Goal: Task Accomplishment & Management: Use online tool/utility

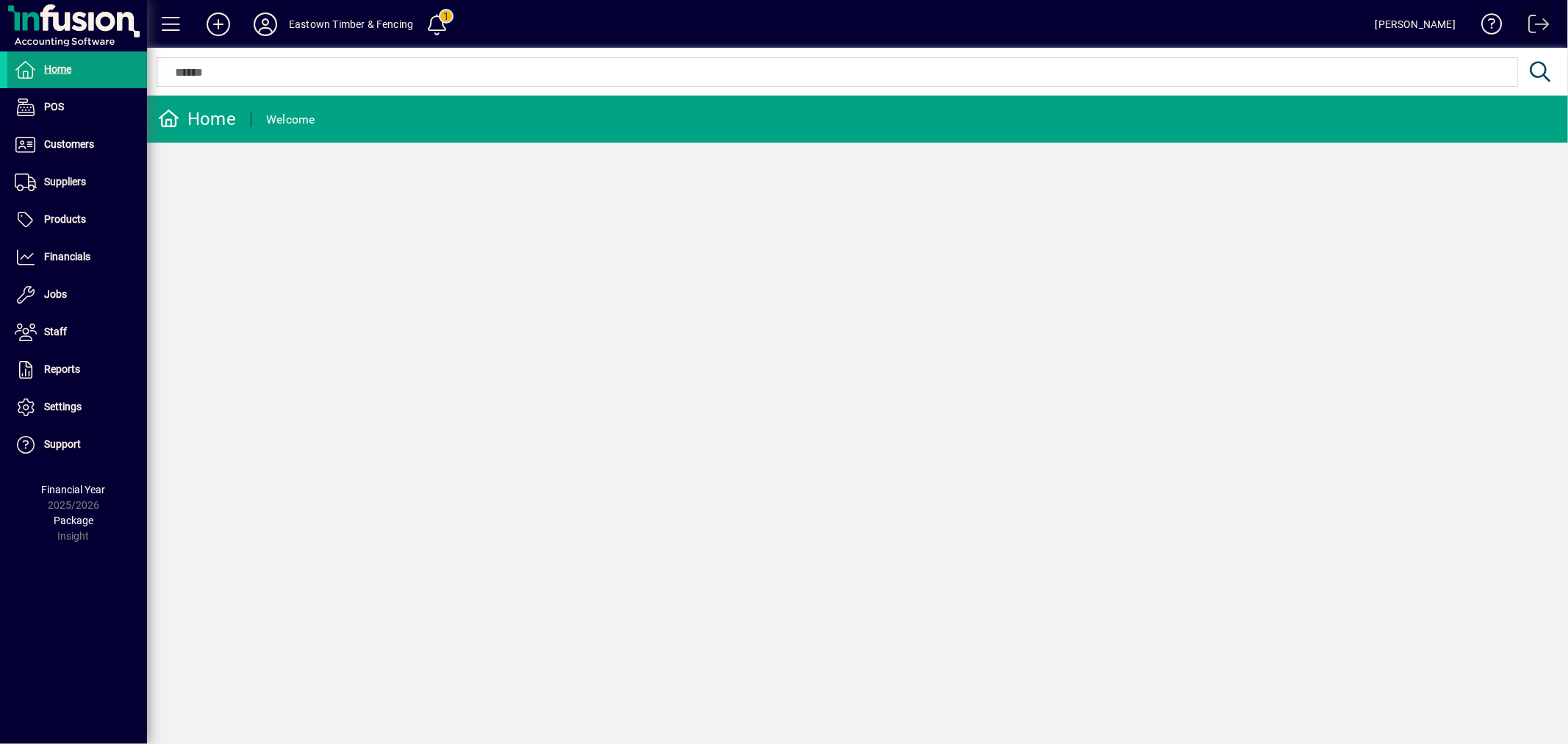
click at [1531, 23] on span at bounding box center [1533, 27] width 35 height 35
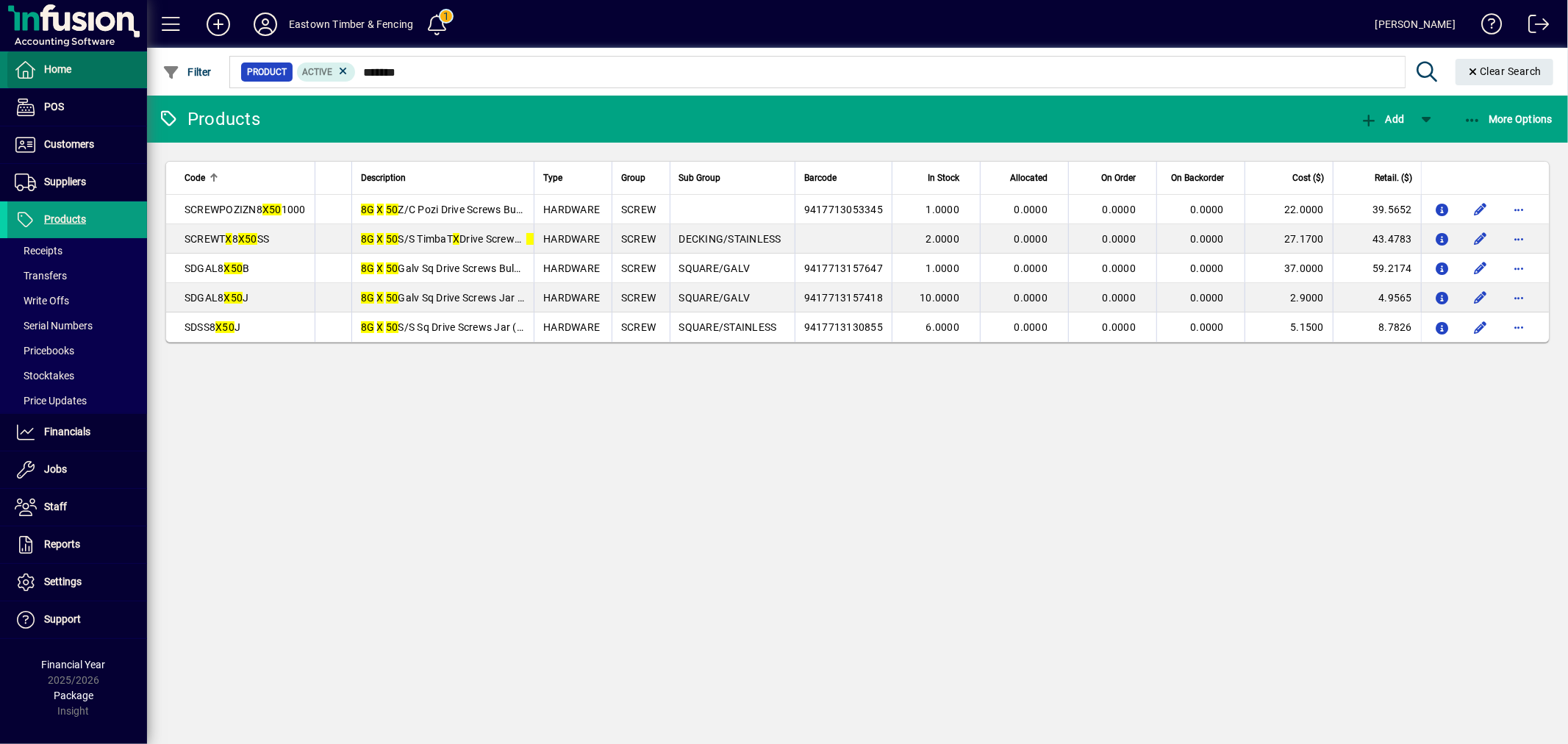
drag, startPoint x: 0, startPoint y: 0, endPoint x: 68, endPoint y: 76, distance: 102.0
click at [68, 76] on span "Home" at bounding box center [40, 70] width 64 height 17
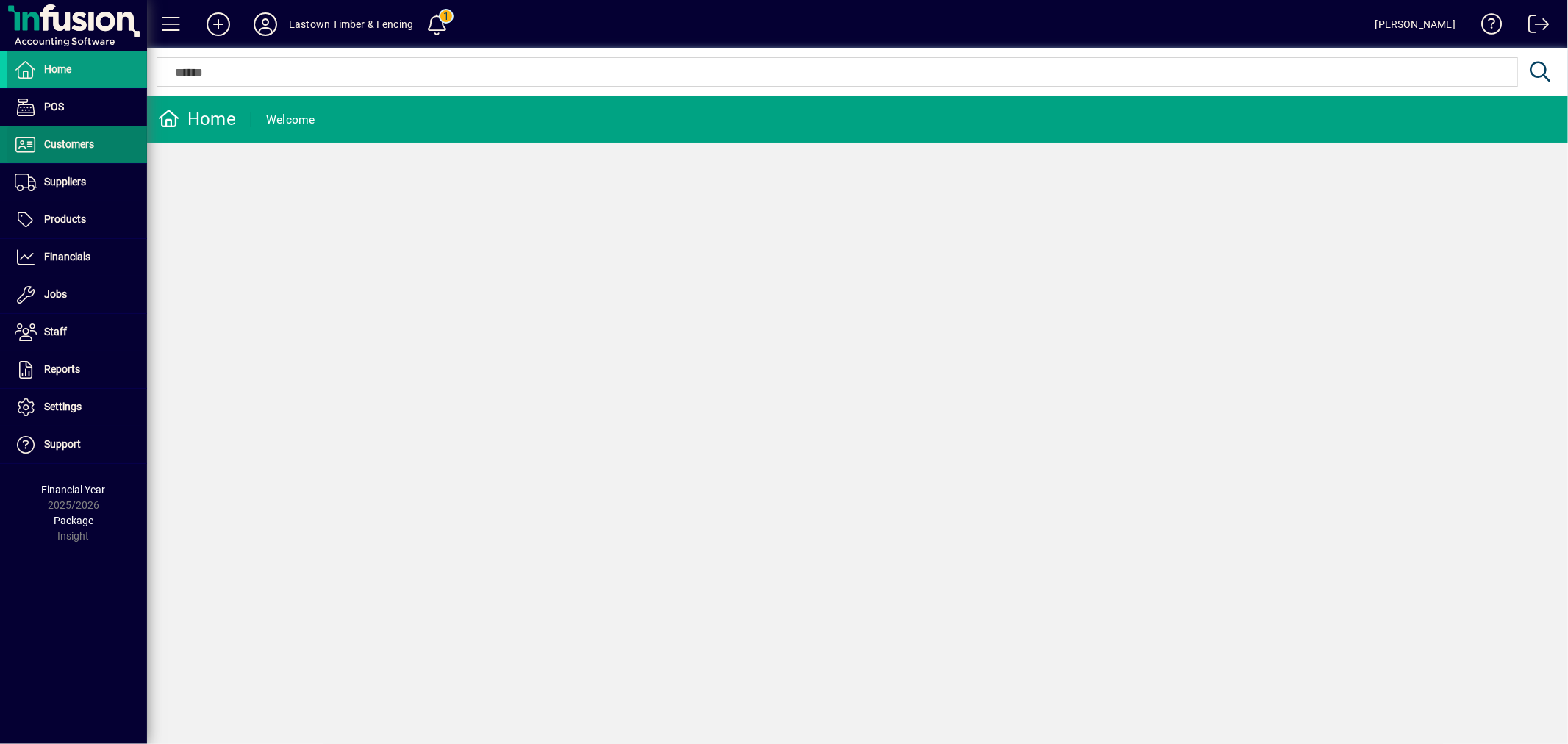
click at [81, 136] on span "Customers" at bounding box center [51, 145] width 87 height 17
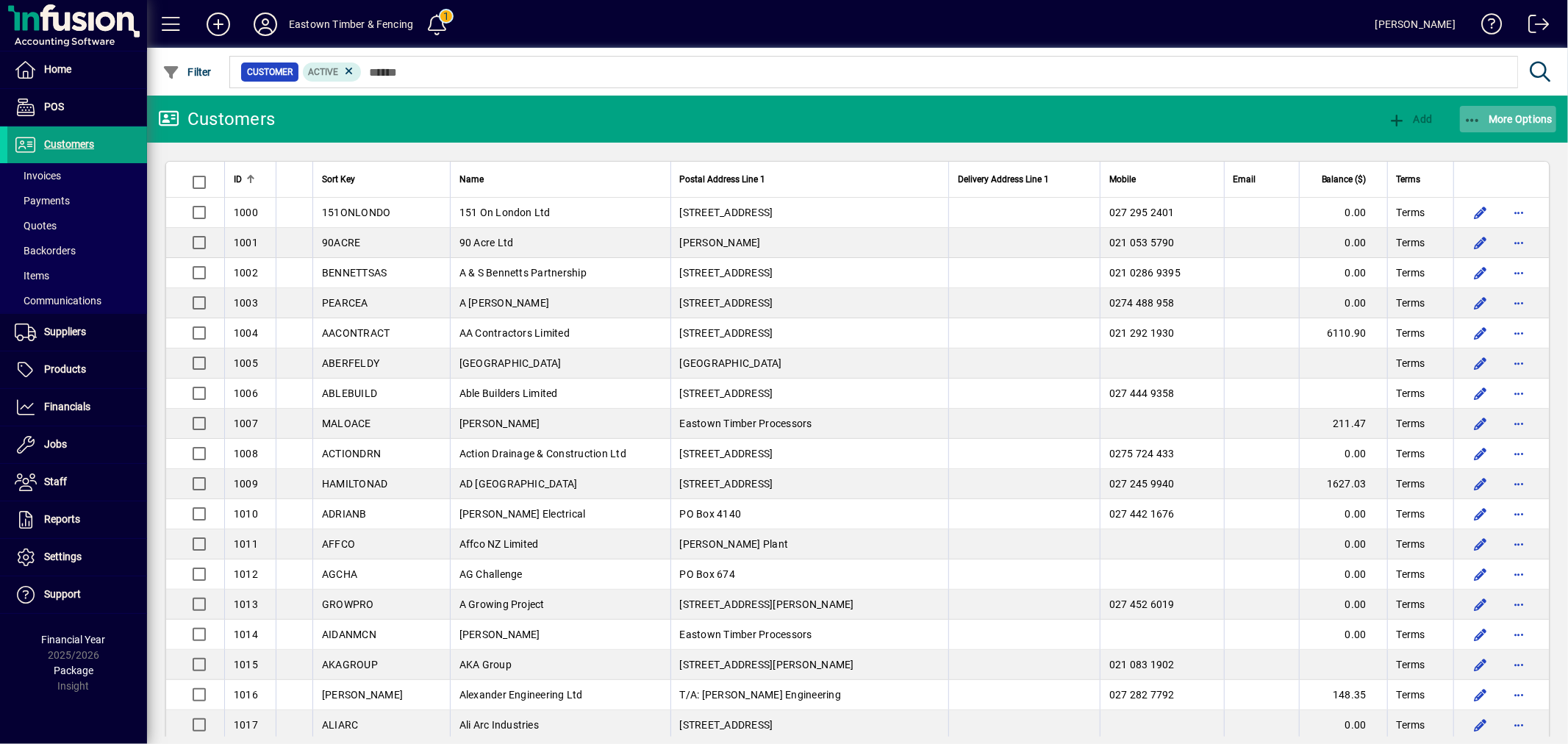
click at [1515, 115] on span "More Options" at bounding box center [1508, 119] width 90 height 12
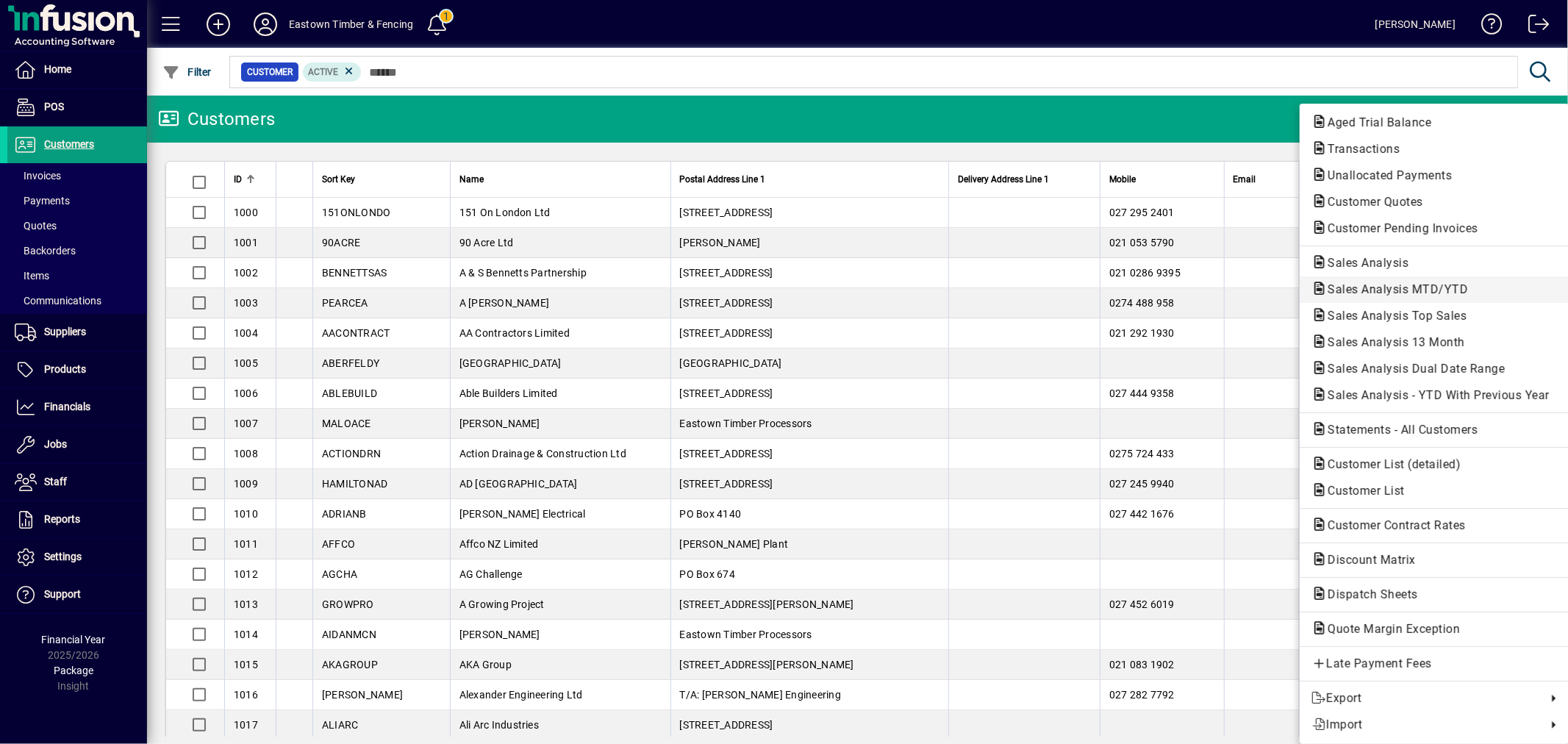
click at [1398, 283] on span "Sales Analysis MTD/YTD" at bounding box center [1393, 289] width 163 height 14
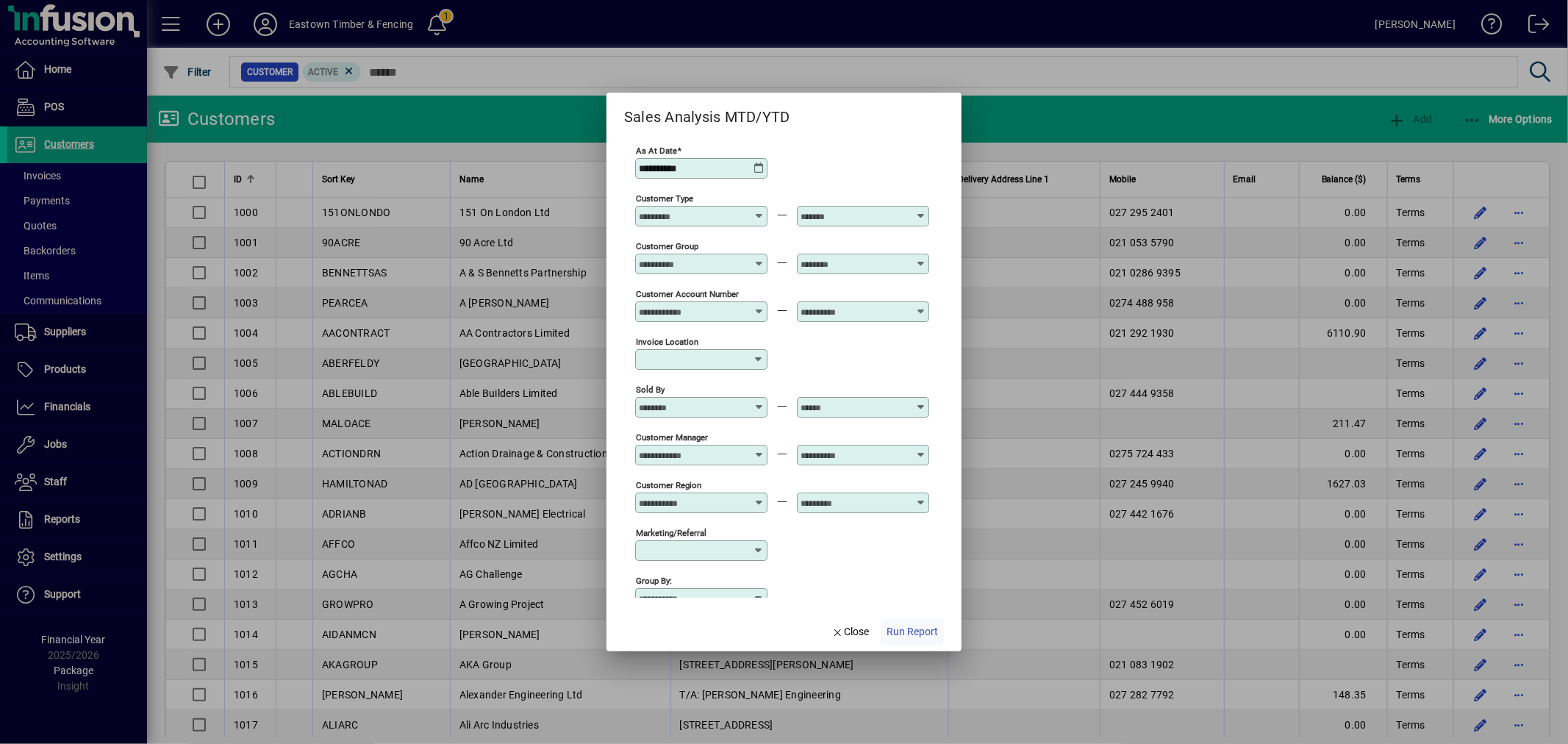
click at [921, 627] on span "Run Report" at bounding box center [912, 632] width 51 height 15
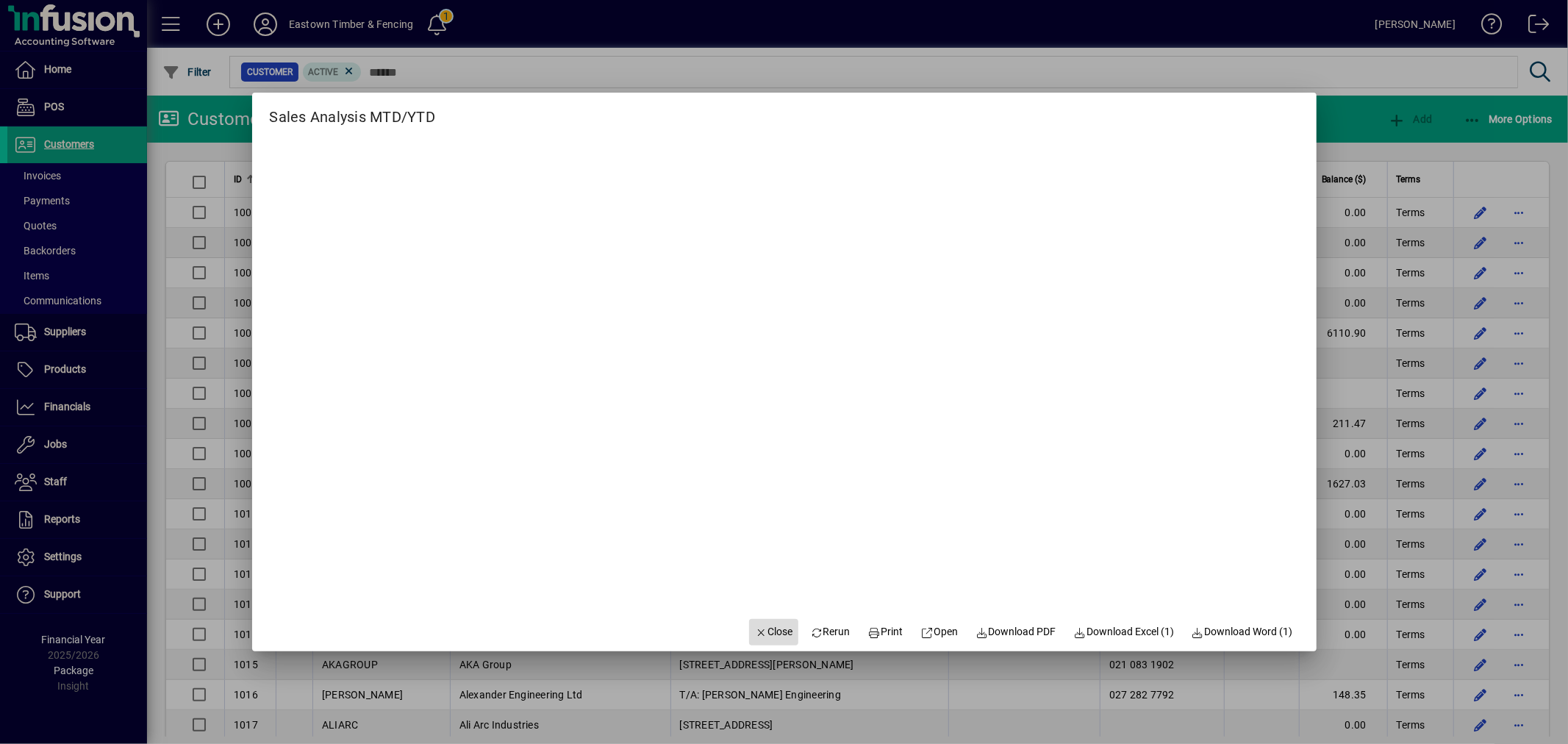
click at [760, 627] on span "Close" at bounding box center [775, 632] width 39 height 15
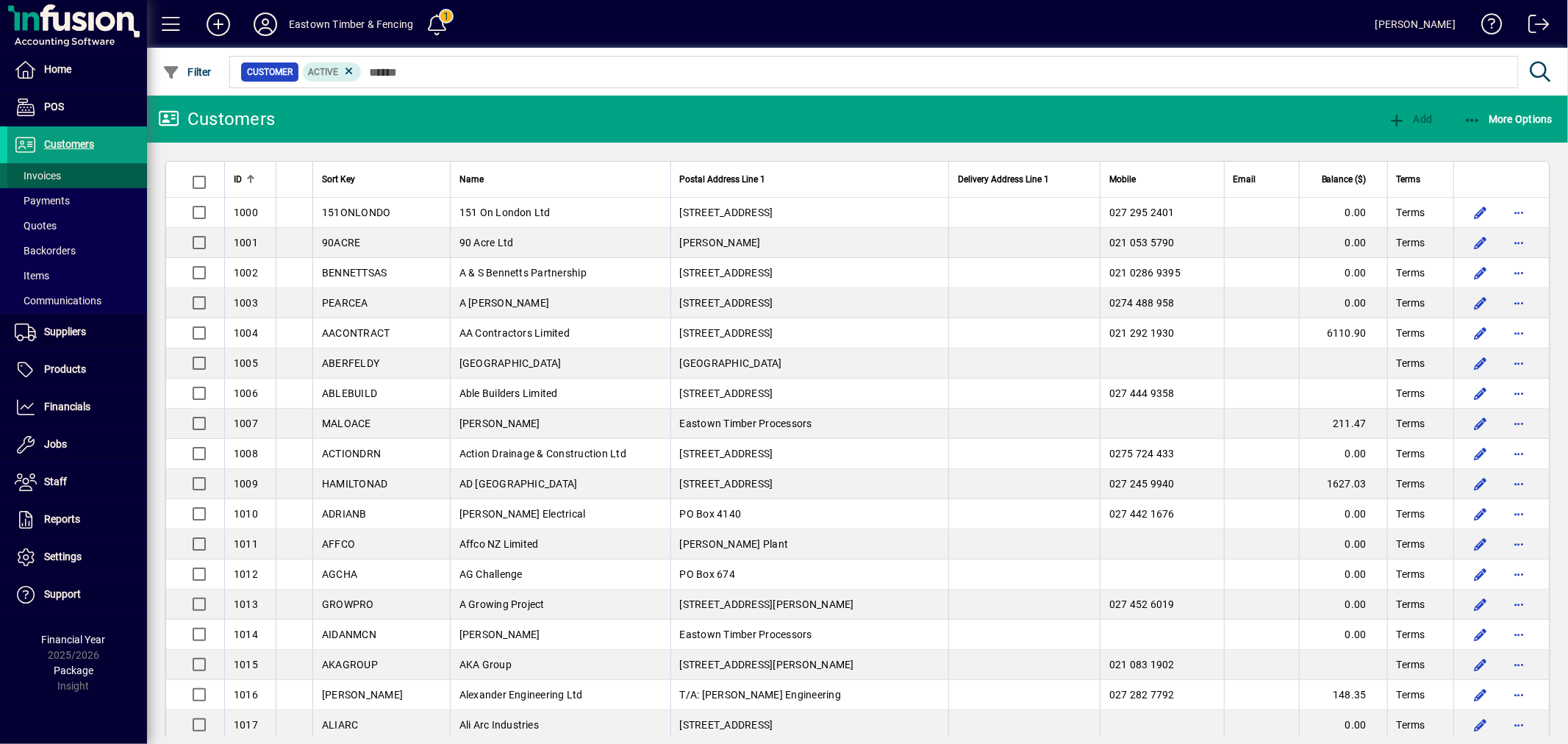
click at [62, 179] on span at bounding box center [77, 175] width 139 height 35
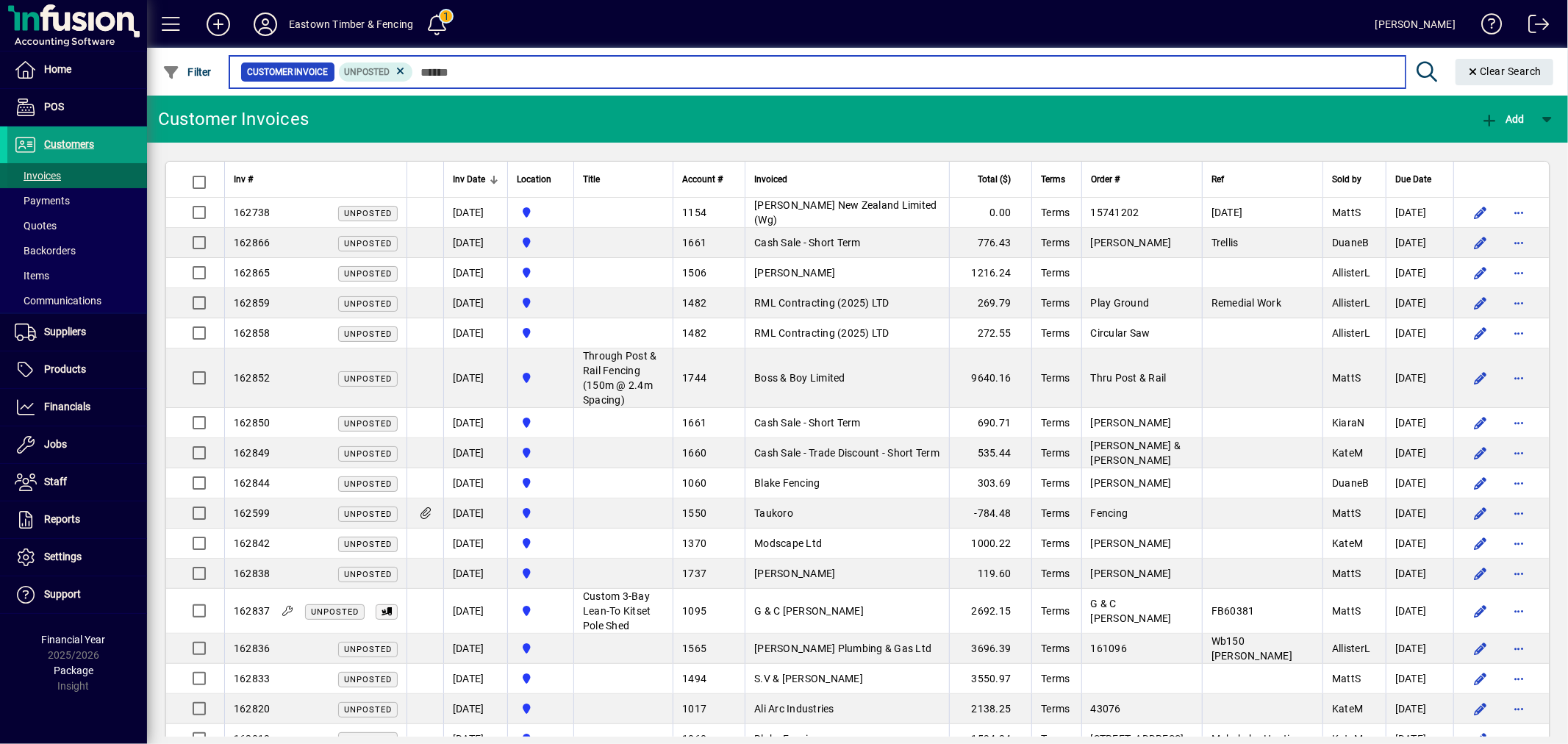
type input "*"
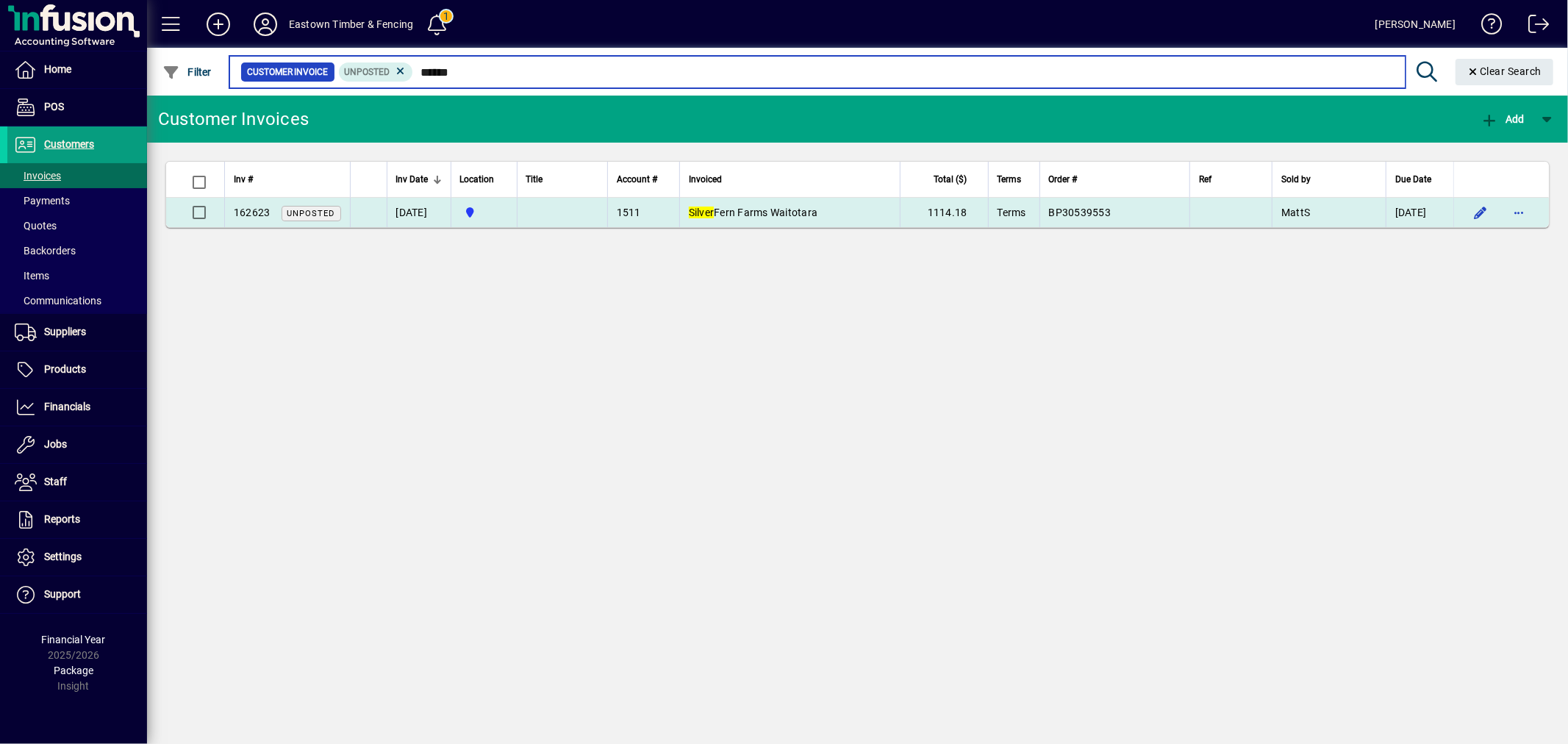
type input "******"
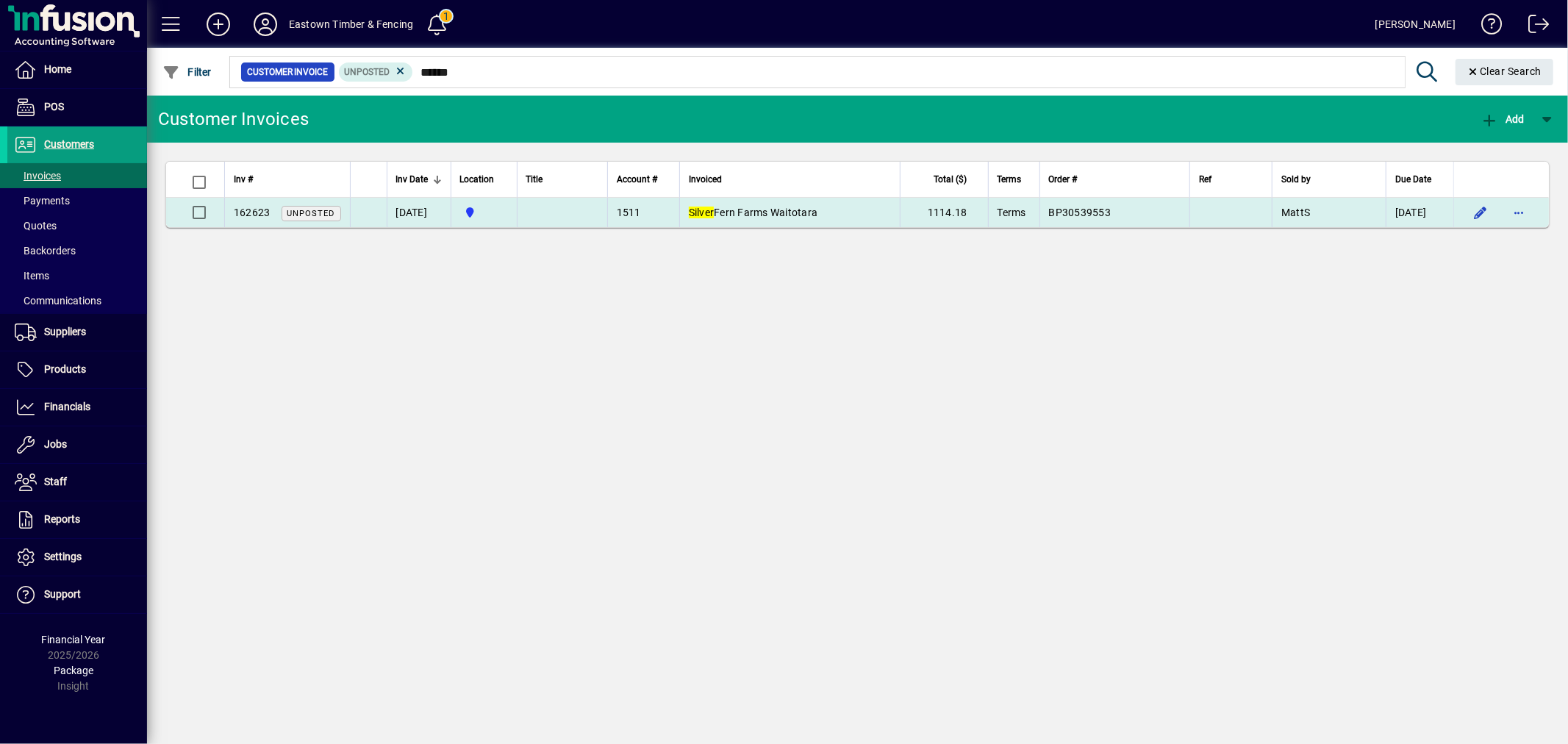
click at [897, 207] on td "Silver Fern Farms Waitotara" at bounding box center [789, 212] width 221 height 29
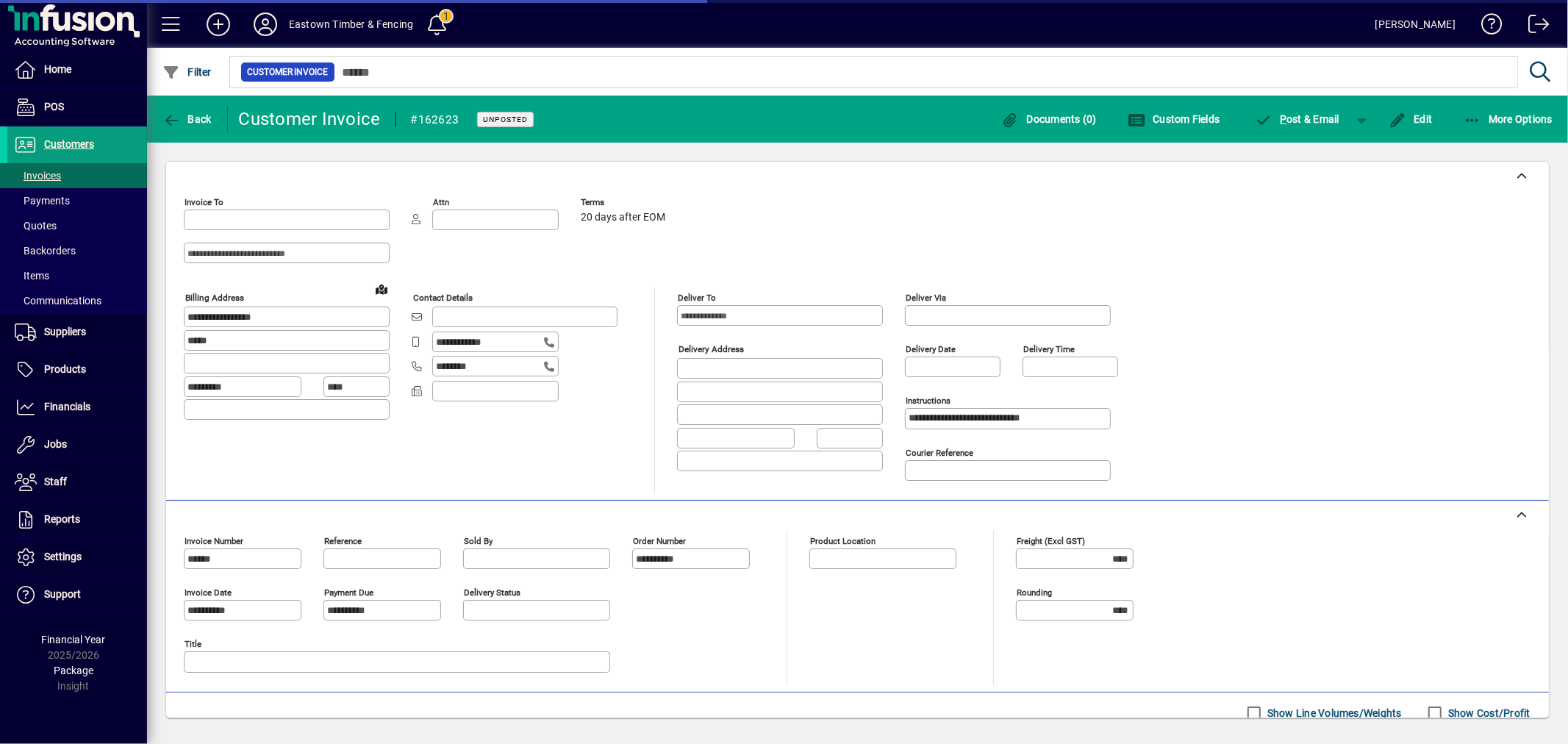
type input "**********"
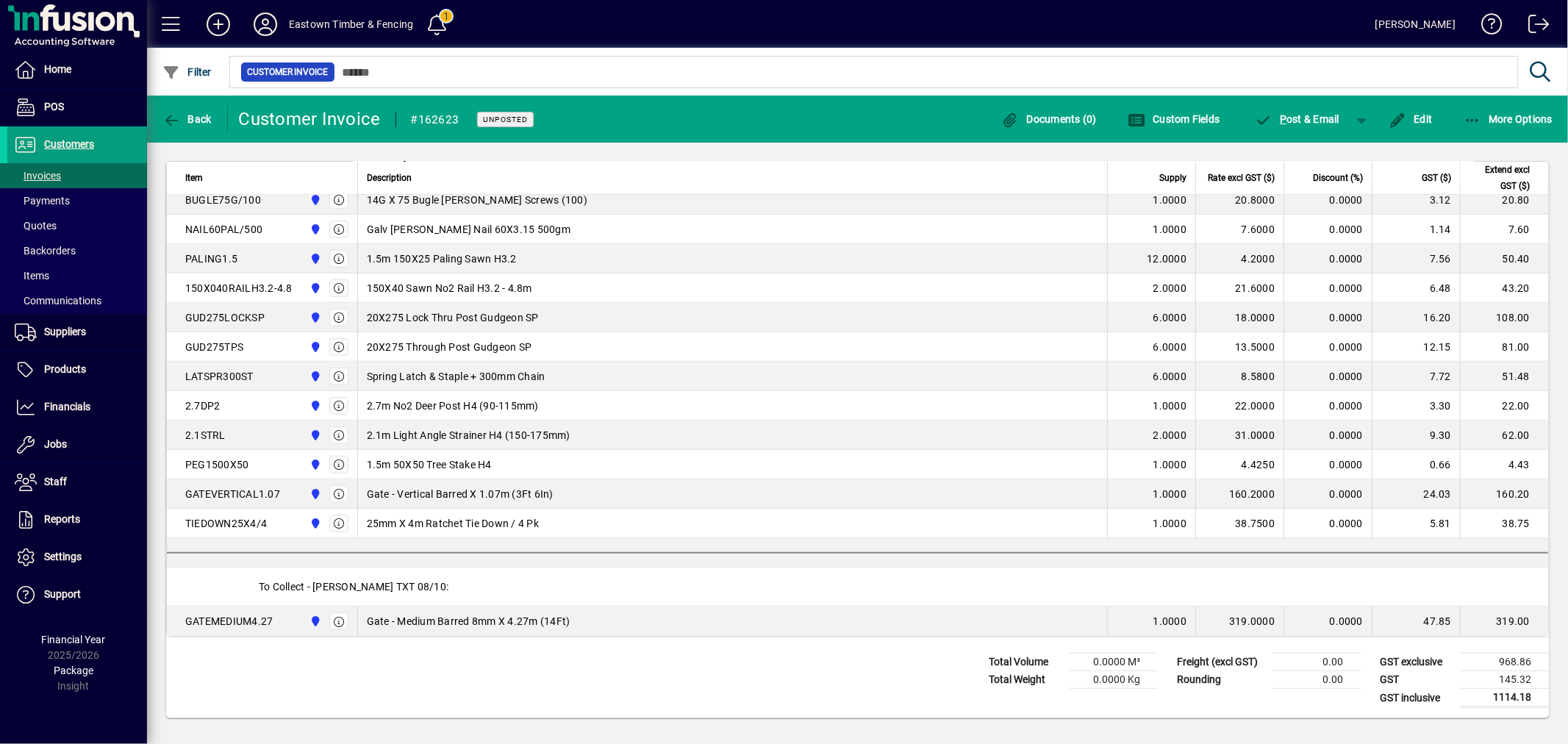
scroll to position [629, 0]
click at [1413, 118] on span "Edit" at bounding box center [1411, 119] width 44 height 12
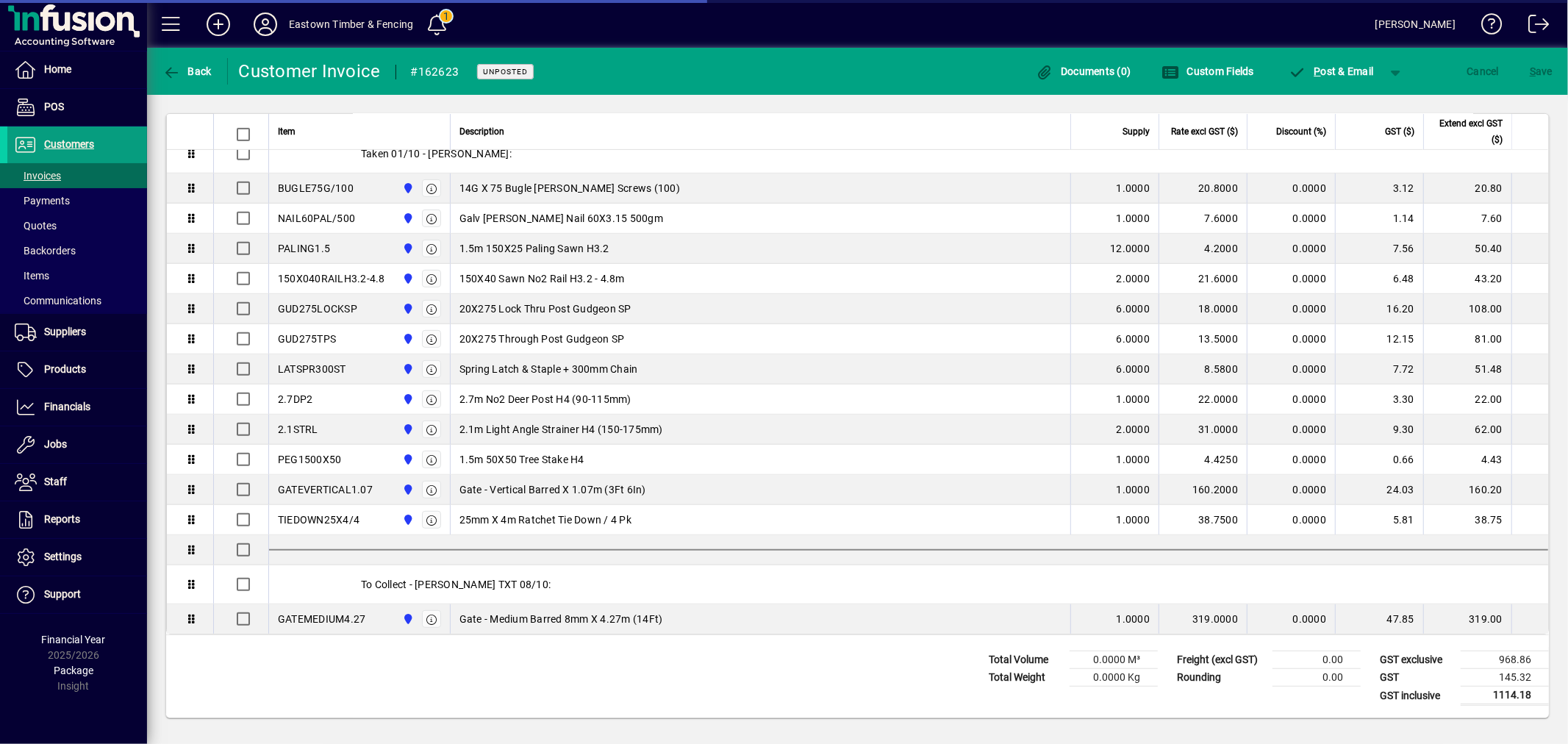
scroll to position [594, 0]
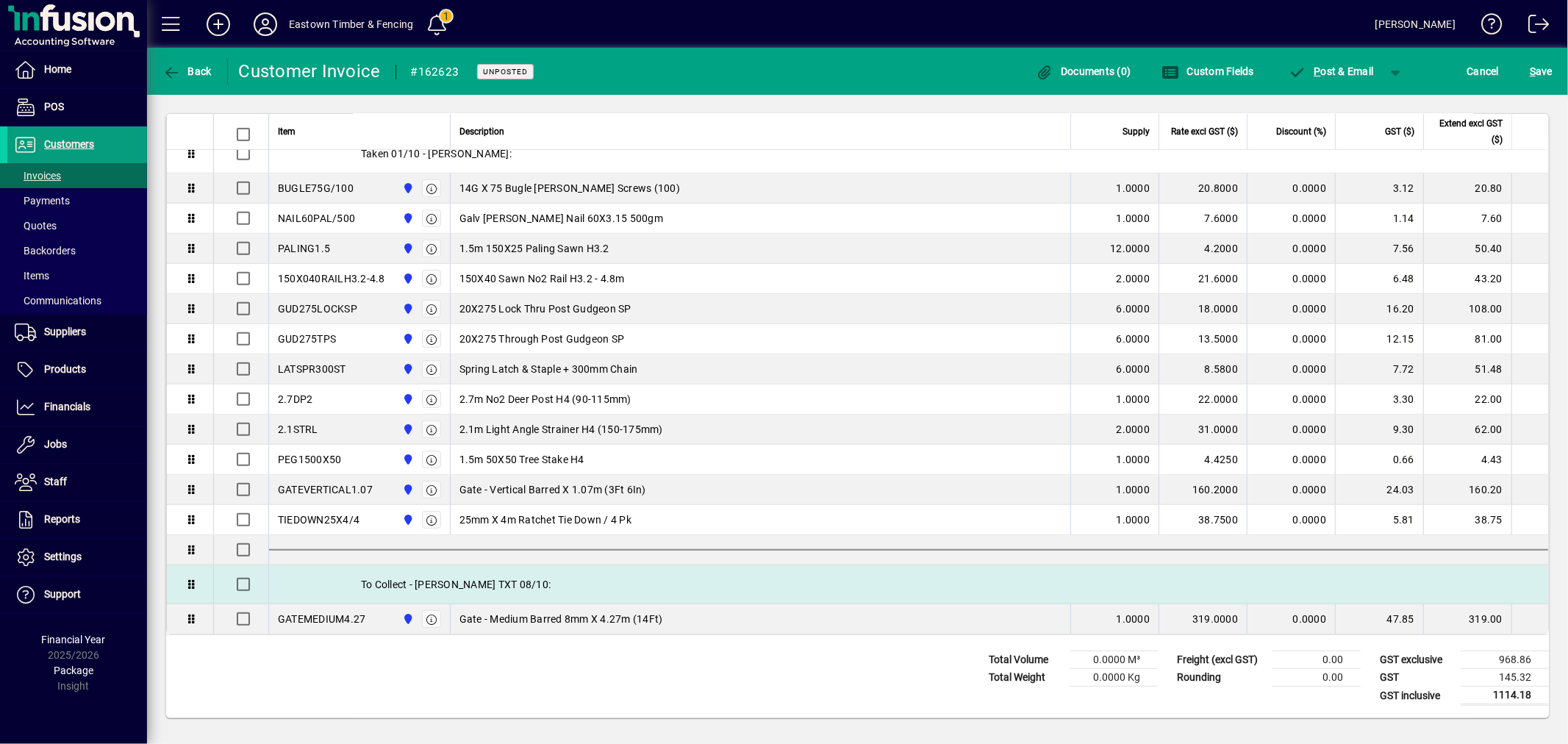
click at [423, 582] on div "To Collect - Ian TXT 08/10:" at bounding box center [908, 584] width 1280 height 39
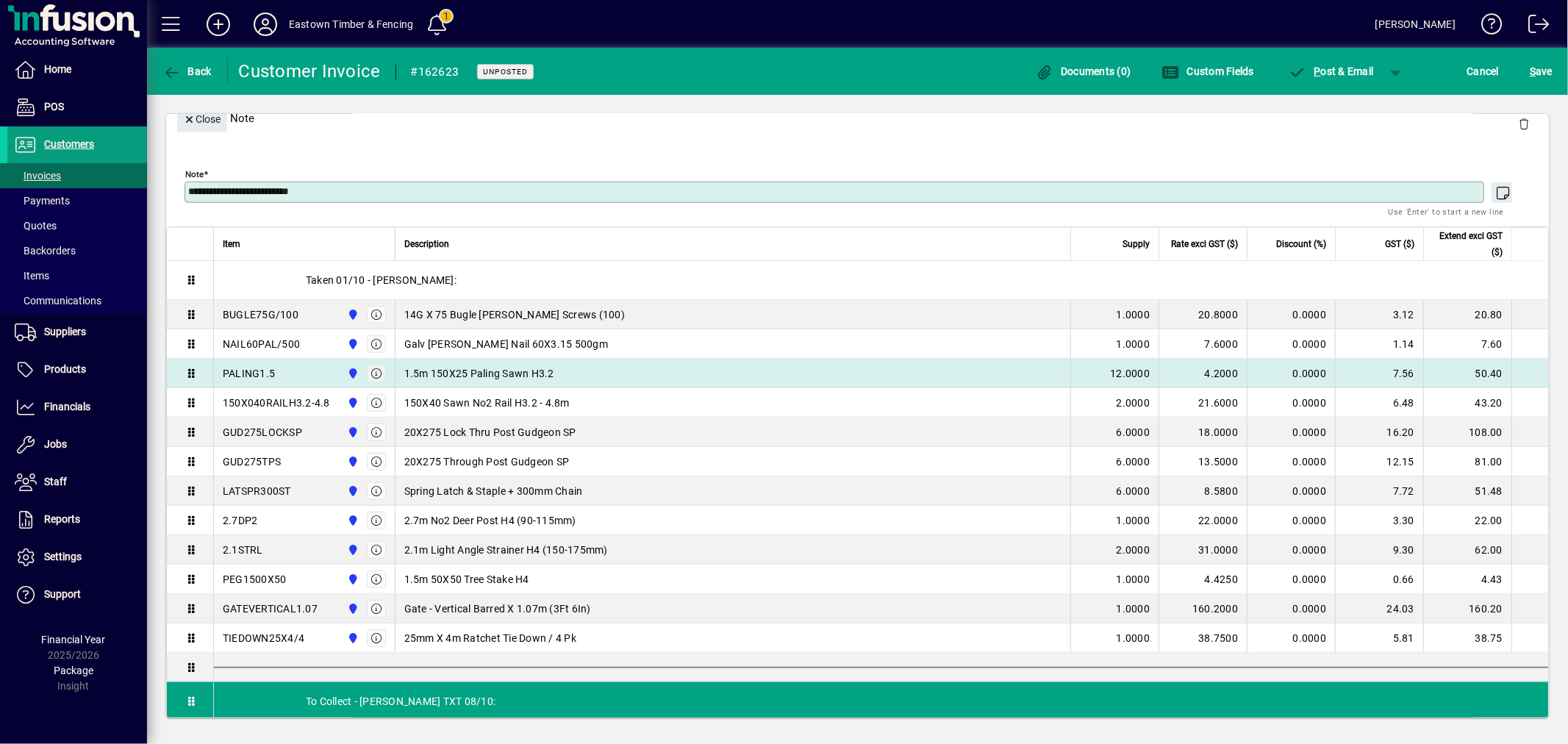
scroll to position [376, 0]
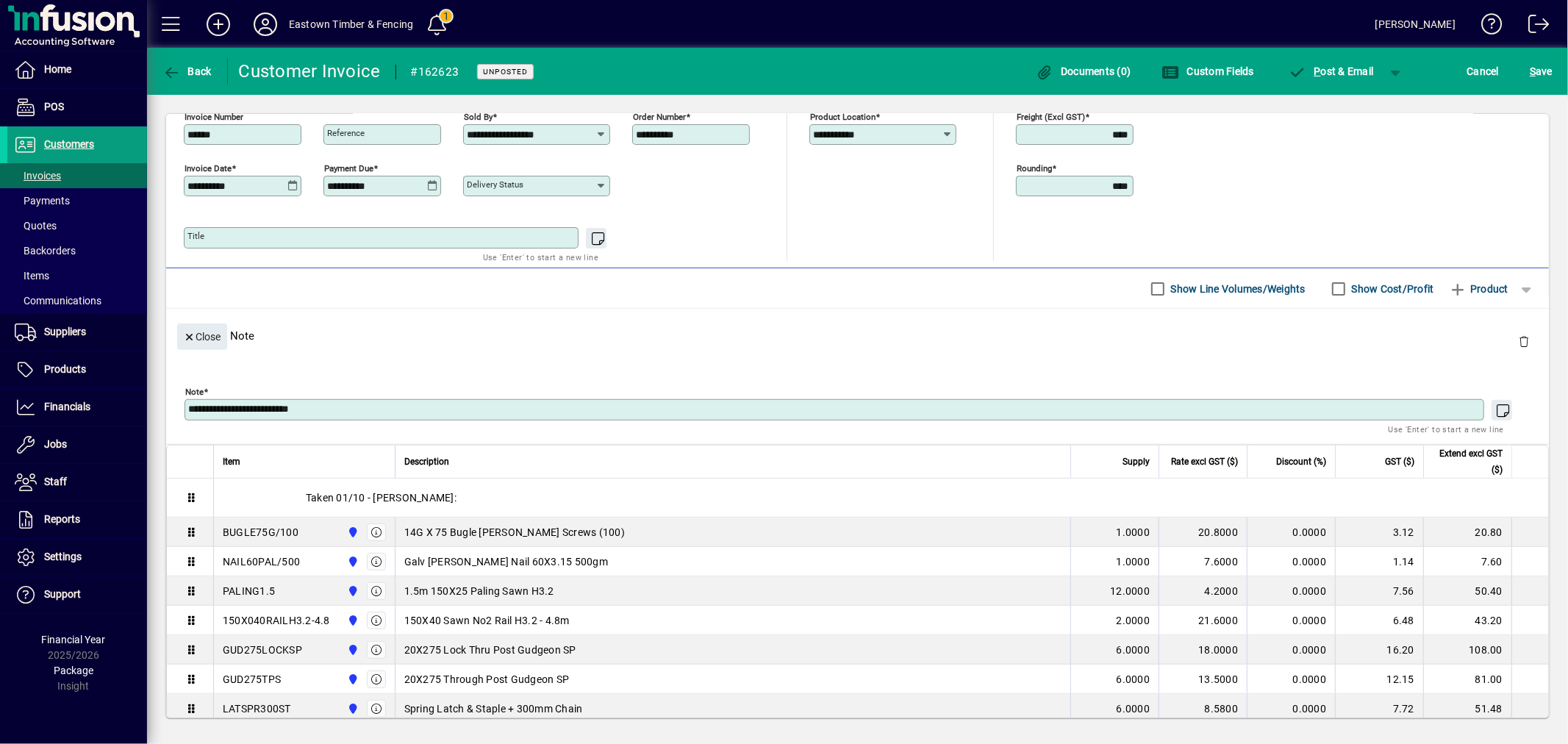
drag, startPoint x: 286, startPoint y: 414, endPoint x: 178, endPoint y: 415, distance: 108.0
click at [178, 415] on div "**********" at bounding box center [857, 400] width 1361 height 67
type textarea "**********"
click at [1540, 75] on span "S ave" at bounding box center [1542, 72] width 23 height 23
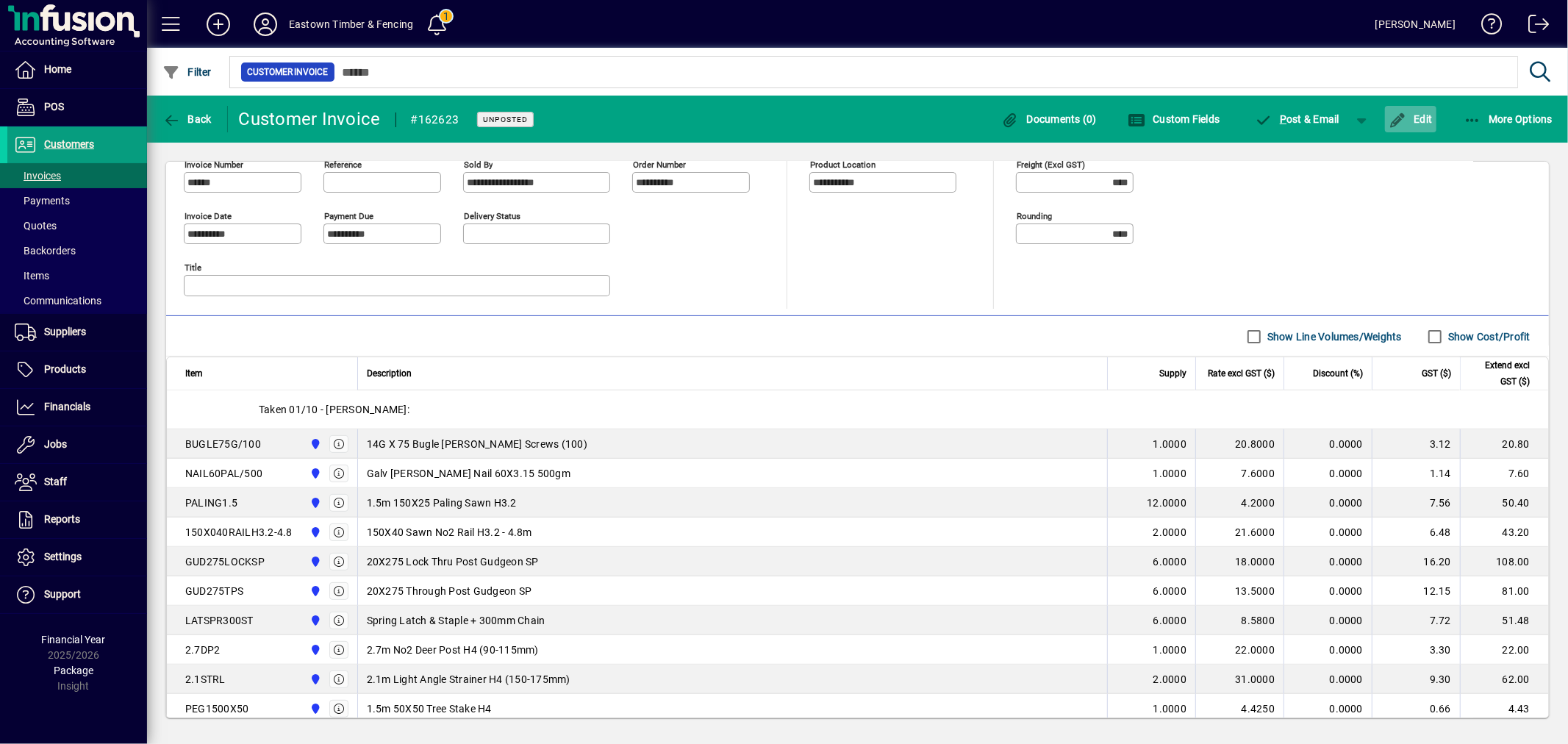
click at [1420, 105] on span "button" at bounding box center [1410, 119] width 51 height 35
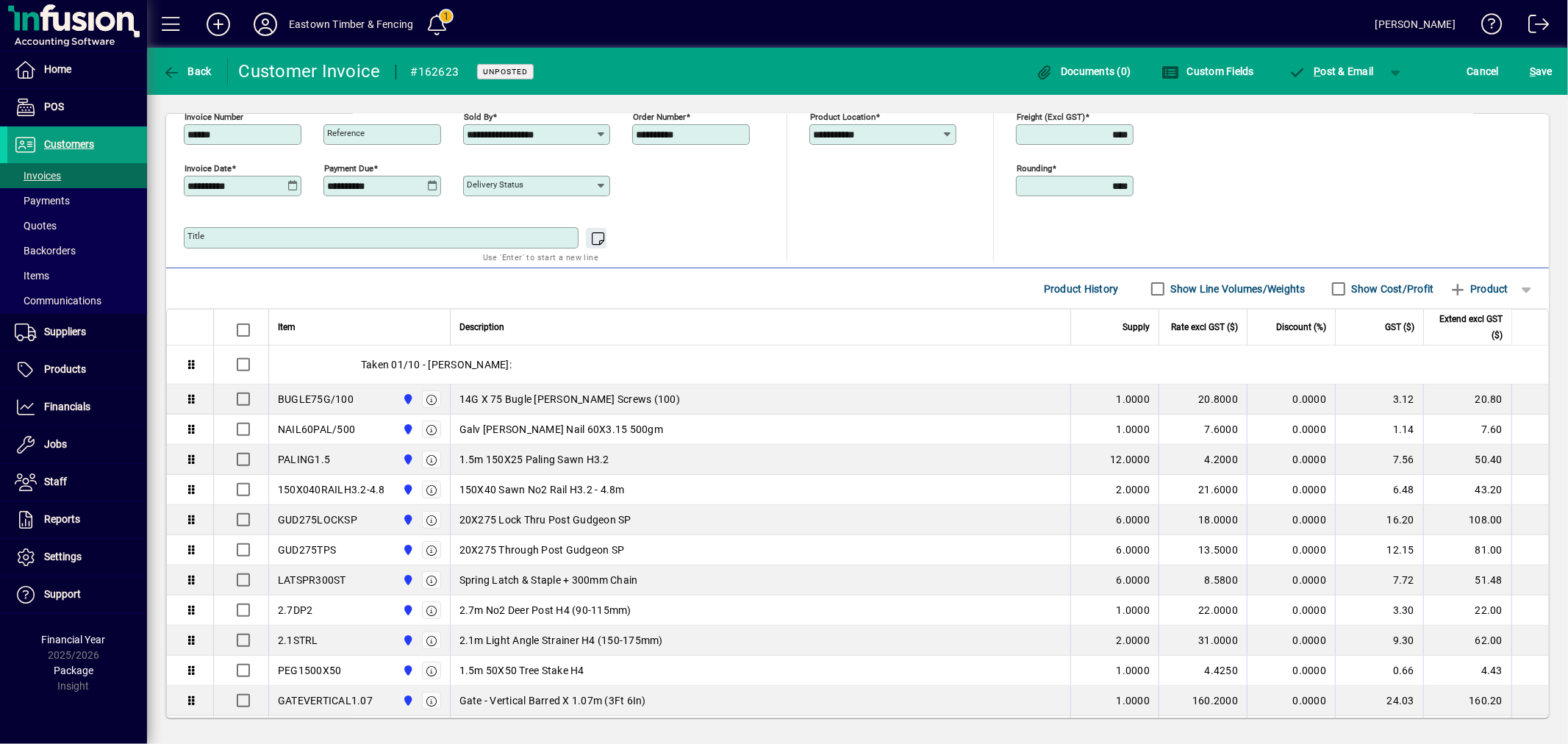
click at [289, 190] on icon at bounding box center [292, 186] width 11 height 12
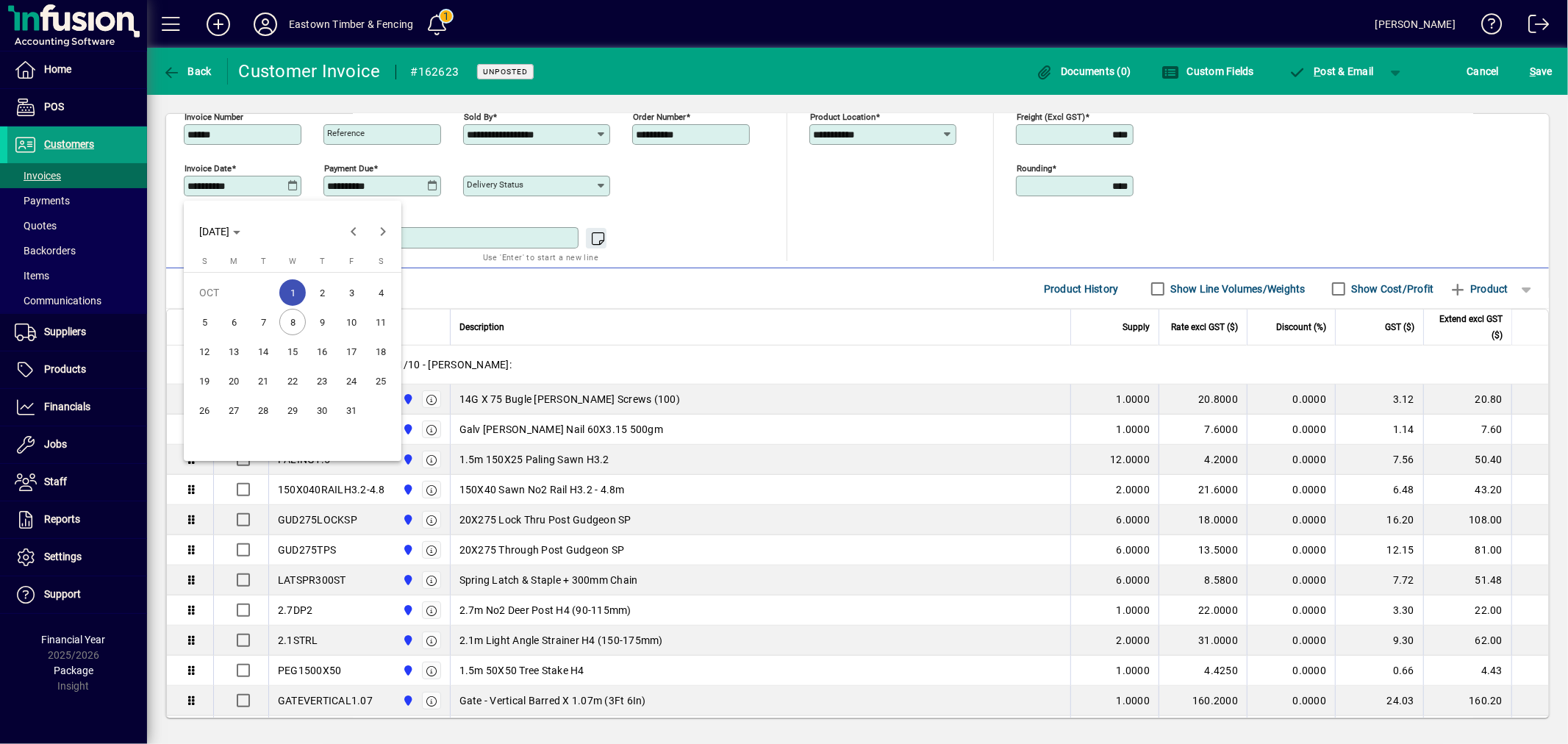
click at [296, 323] on span "8" at bounding box center [292, 321] width 26 height 26
type input "**********"
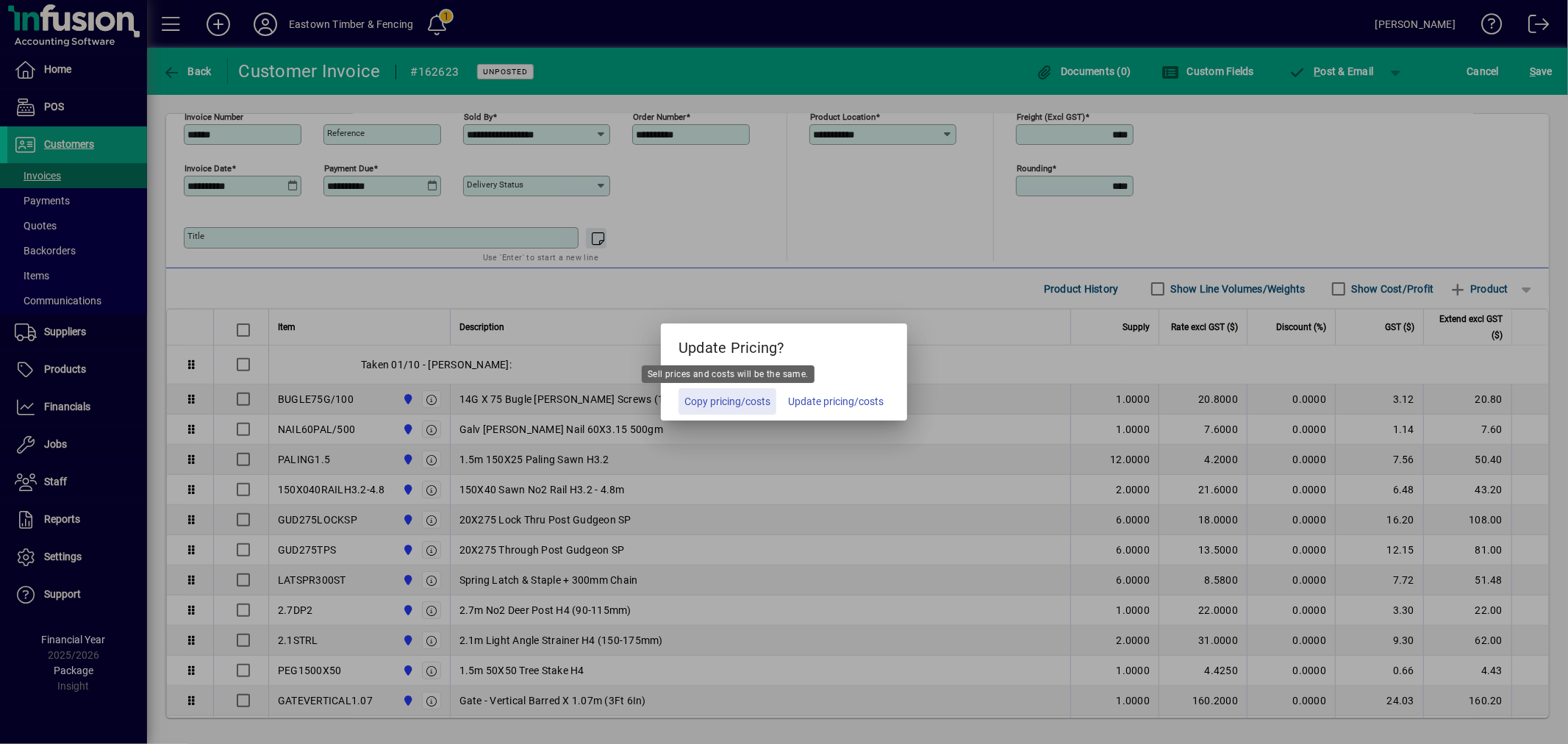
click at [726, 403] on span "Copy pricing/costs" at bounding box center [727, 402] width 86 height 15
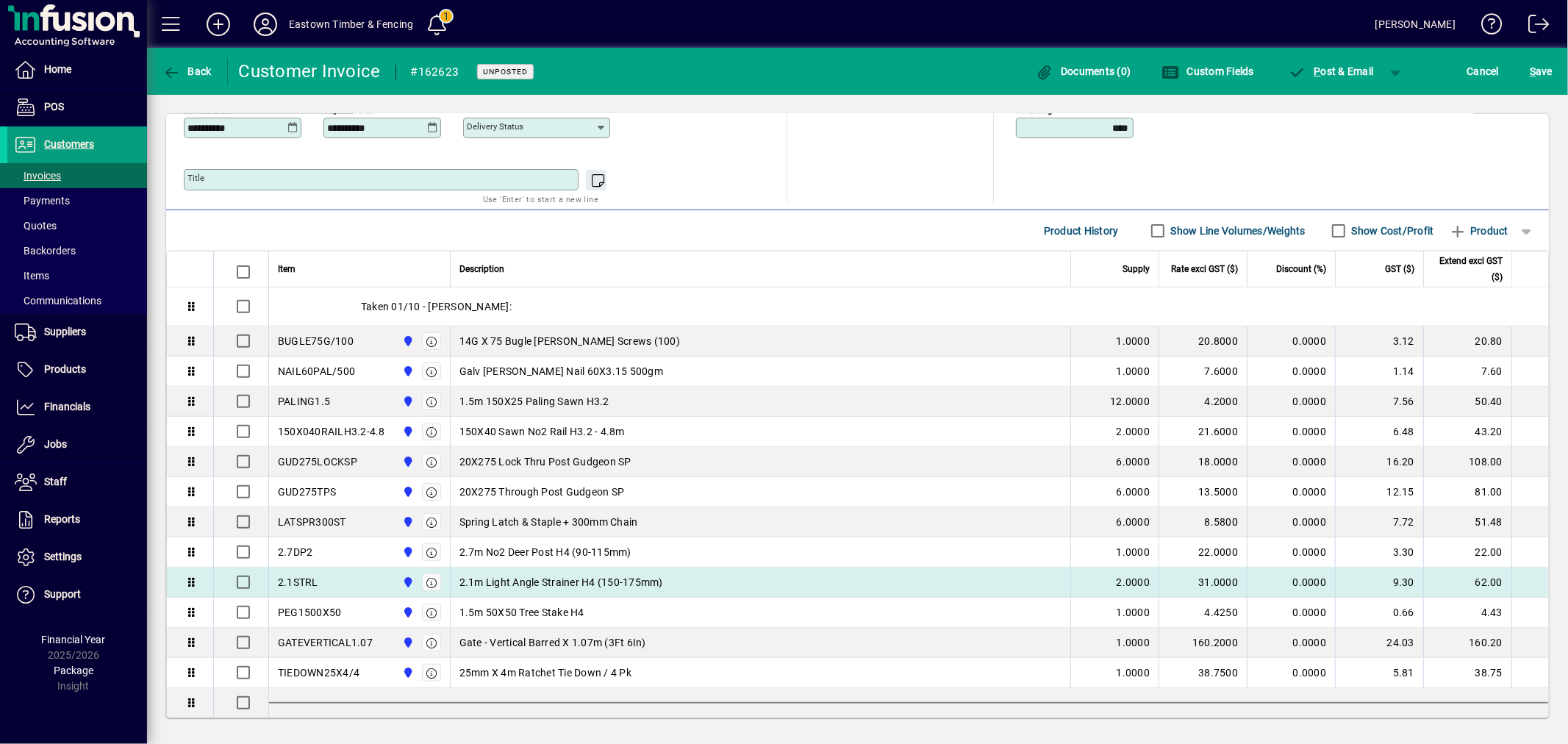
scroll to position [0, 0]
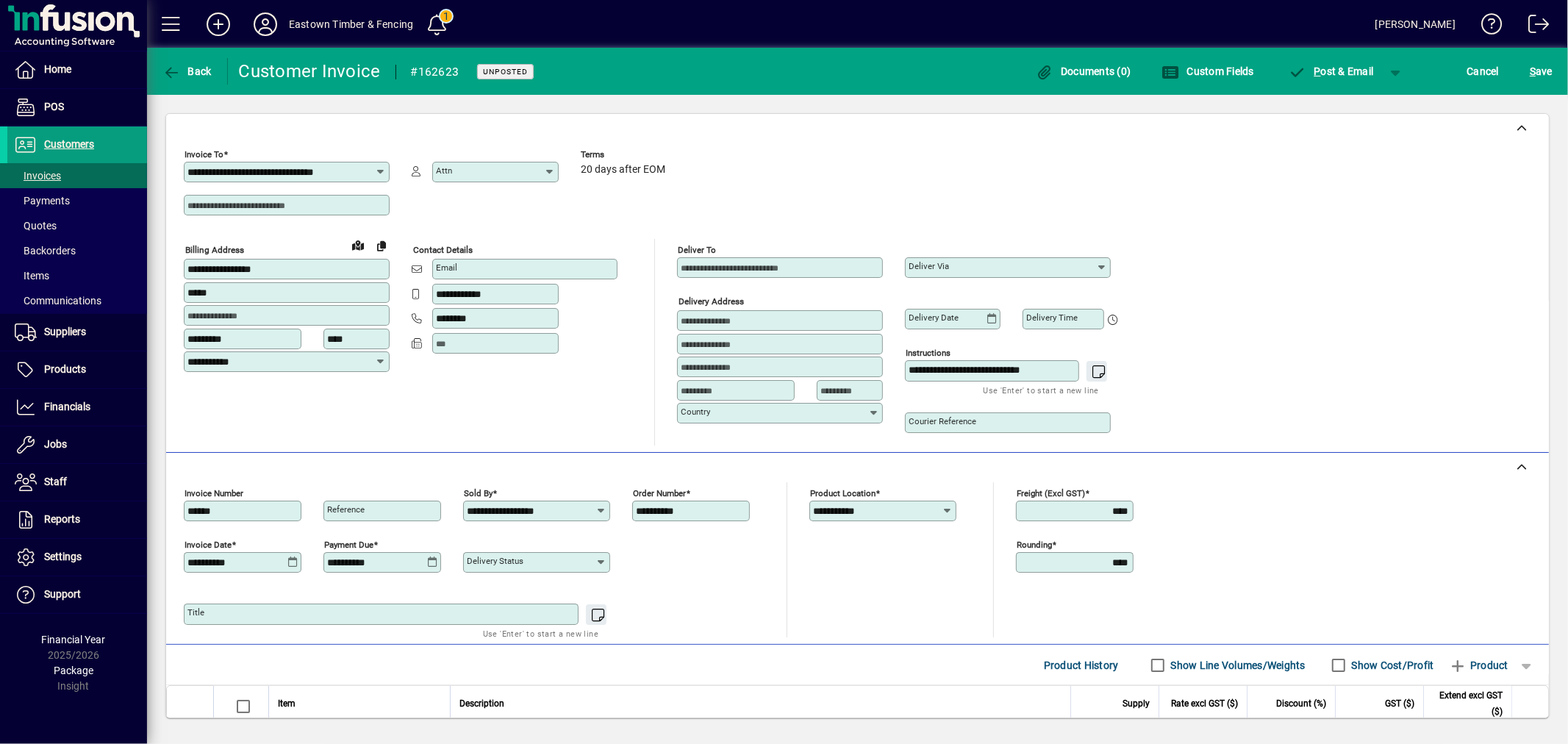
drag, startPoint x: 1066, startPoint y: 372, endPoint x: 859, endPoint y: 373, distance: 207.0
click at [859, 373] on div "**********" at bounding box center [662, 342] width 957 height 207
click at [1291, 299] on div "**********" at bounding box center [857, 294] width 1347 height 302
click at [1310, 69] on span "P ost & Email" at bounding box center [1331, 72] width 85 height 12
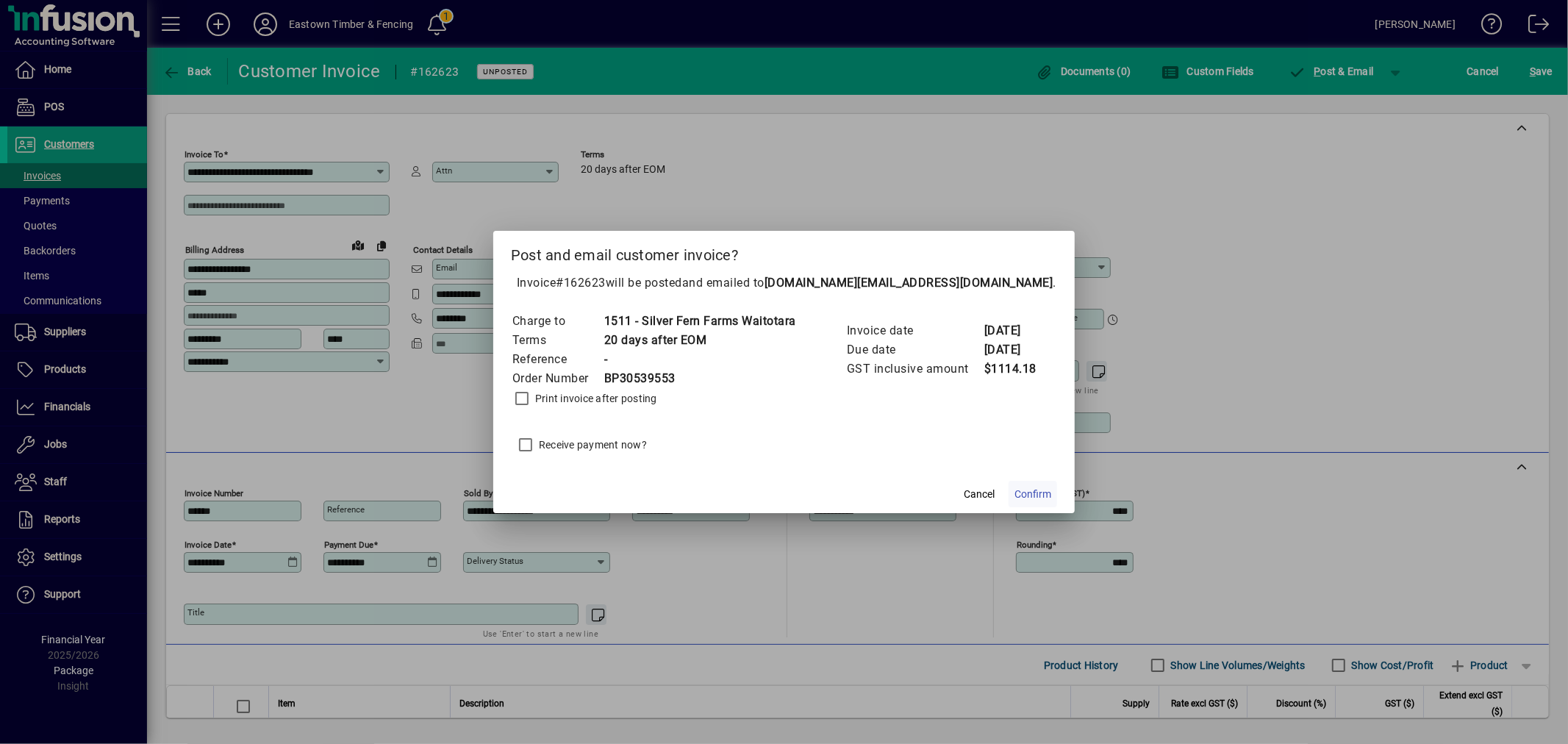
click at [1039, 490] on span "Confirm" at bounding box center [1033, 494] width 37 height 15
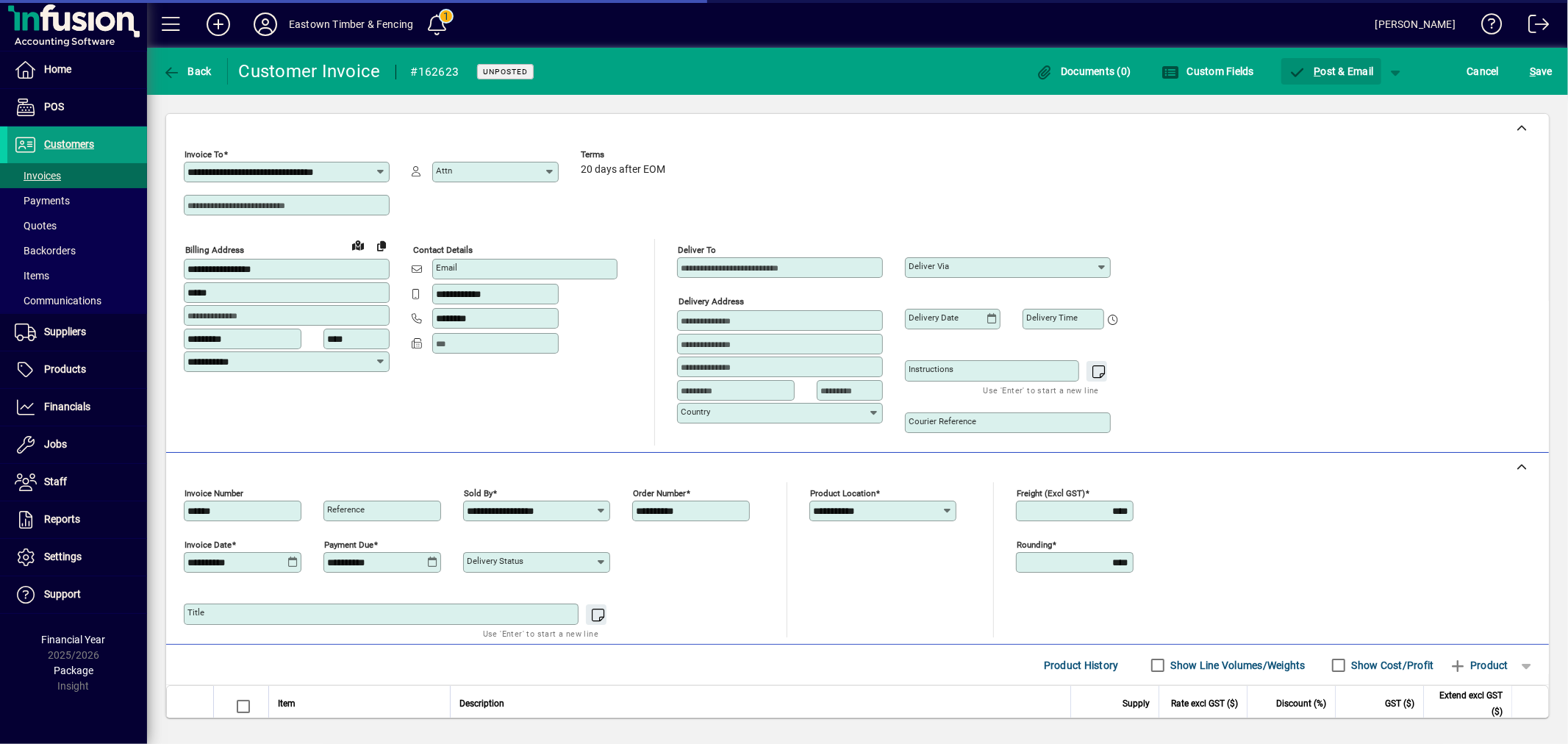
type input "******"
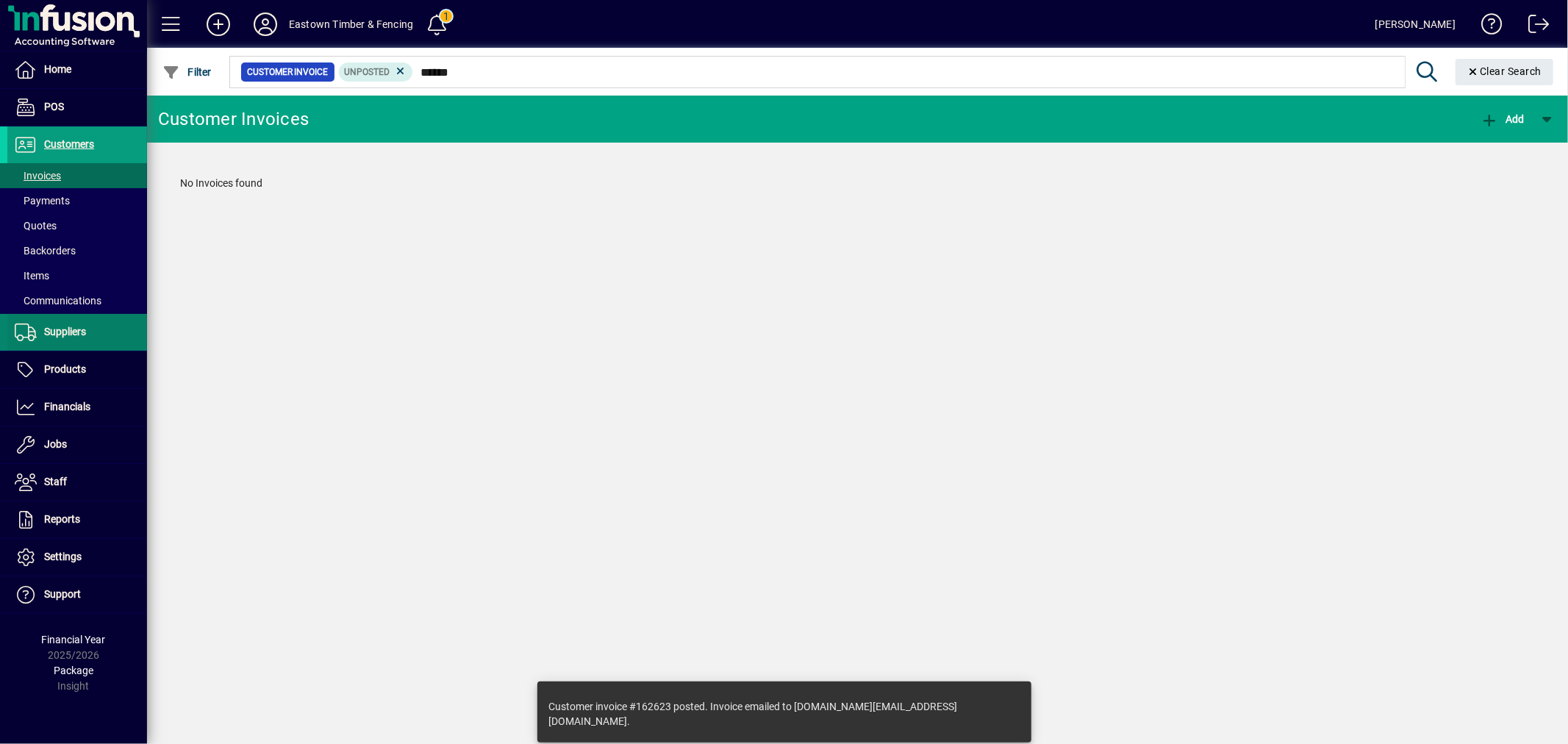
click at [62, 326] on span "Suppliers" at bounding box center [65, 332] width 42 height 12
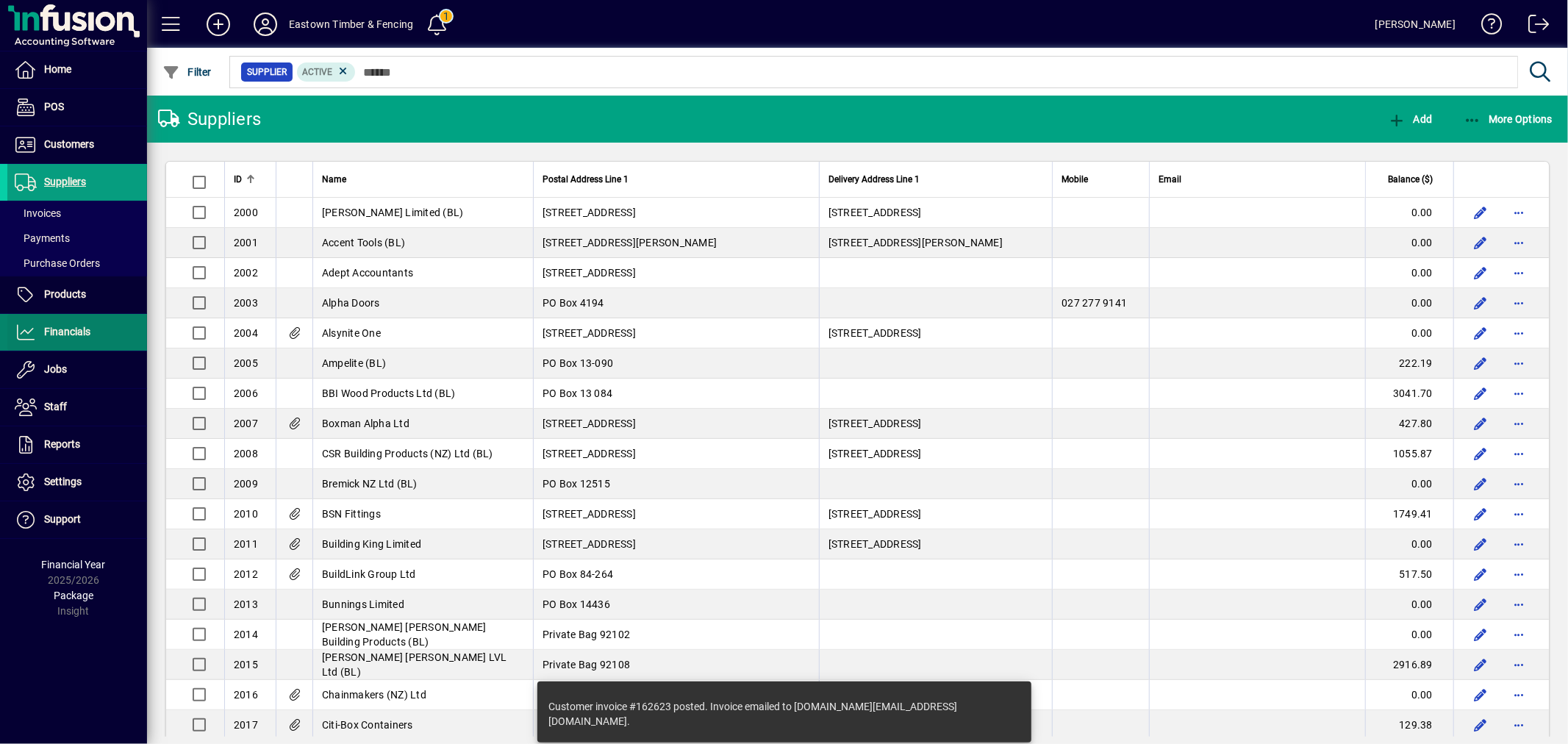
click at [82, 325] on span "Financials" at bounding box center [49, 332] width 83 height 17
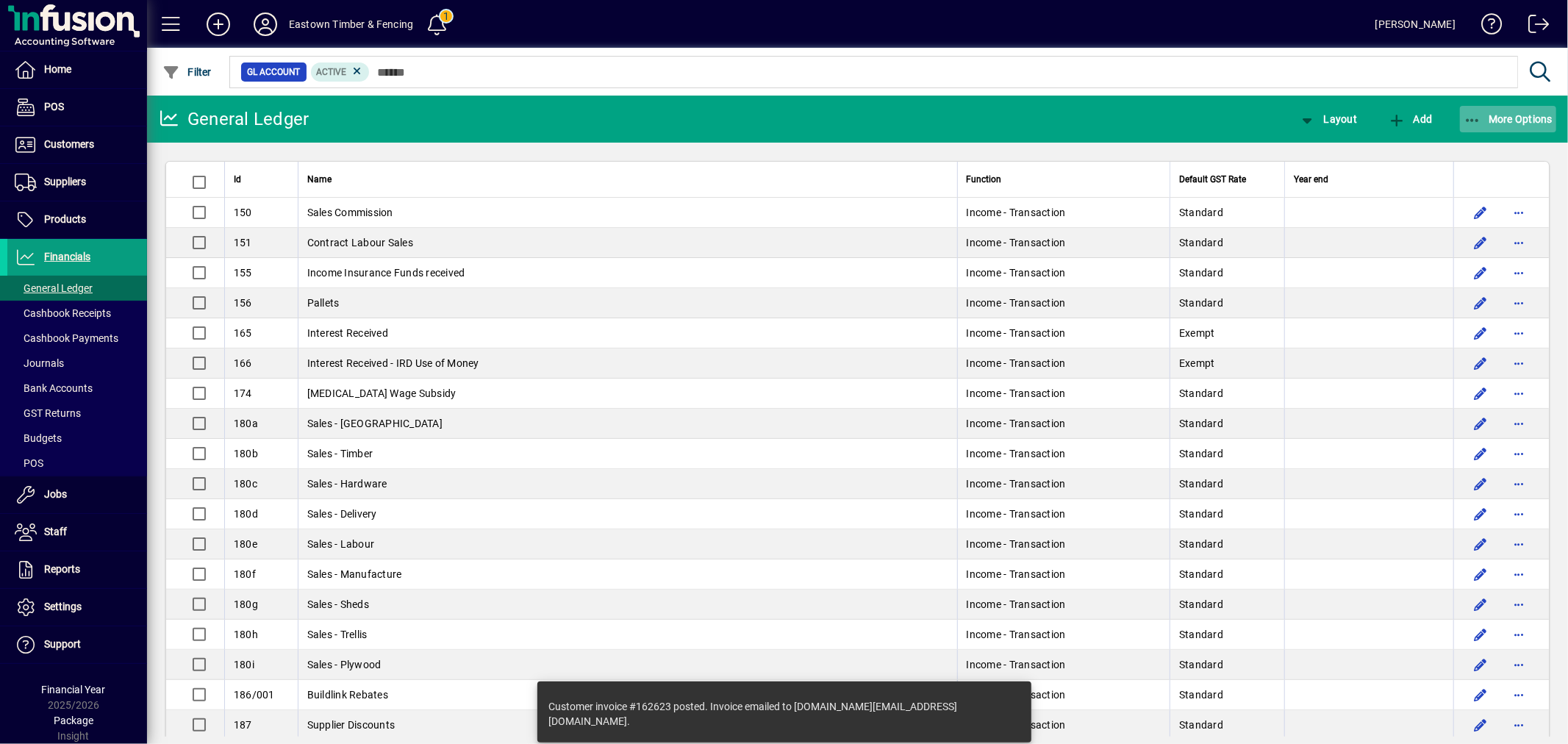
click at [1530, 113] on span "More Options" at bounding box center [1508, 119] width 90 height 12
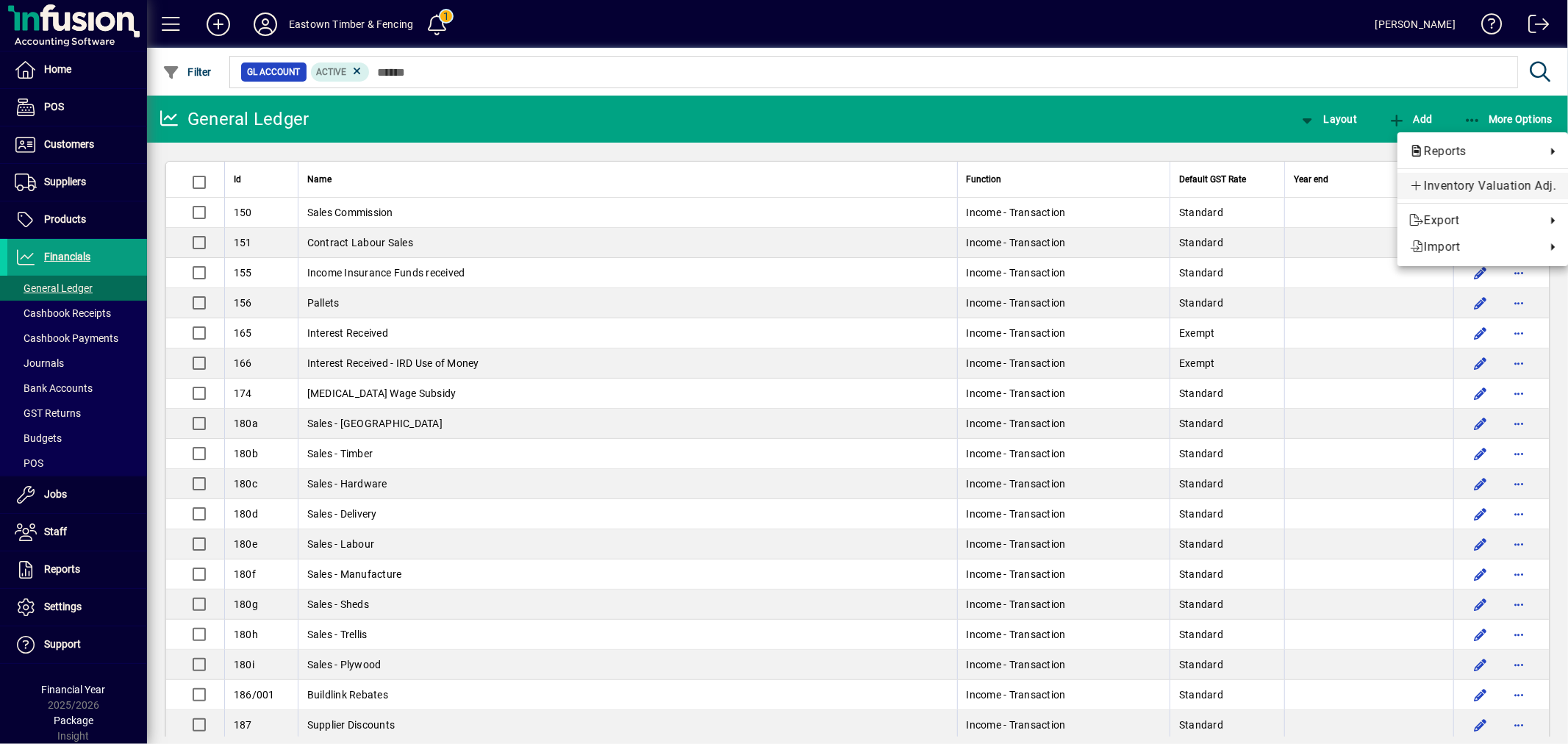
click at [1479, 179] on span "Inventory Valuation Adj." at bounding box center [1483, 186] width 147 height 17
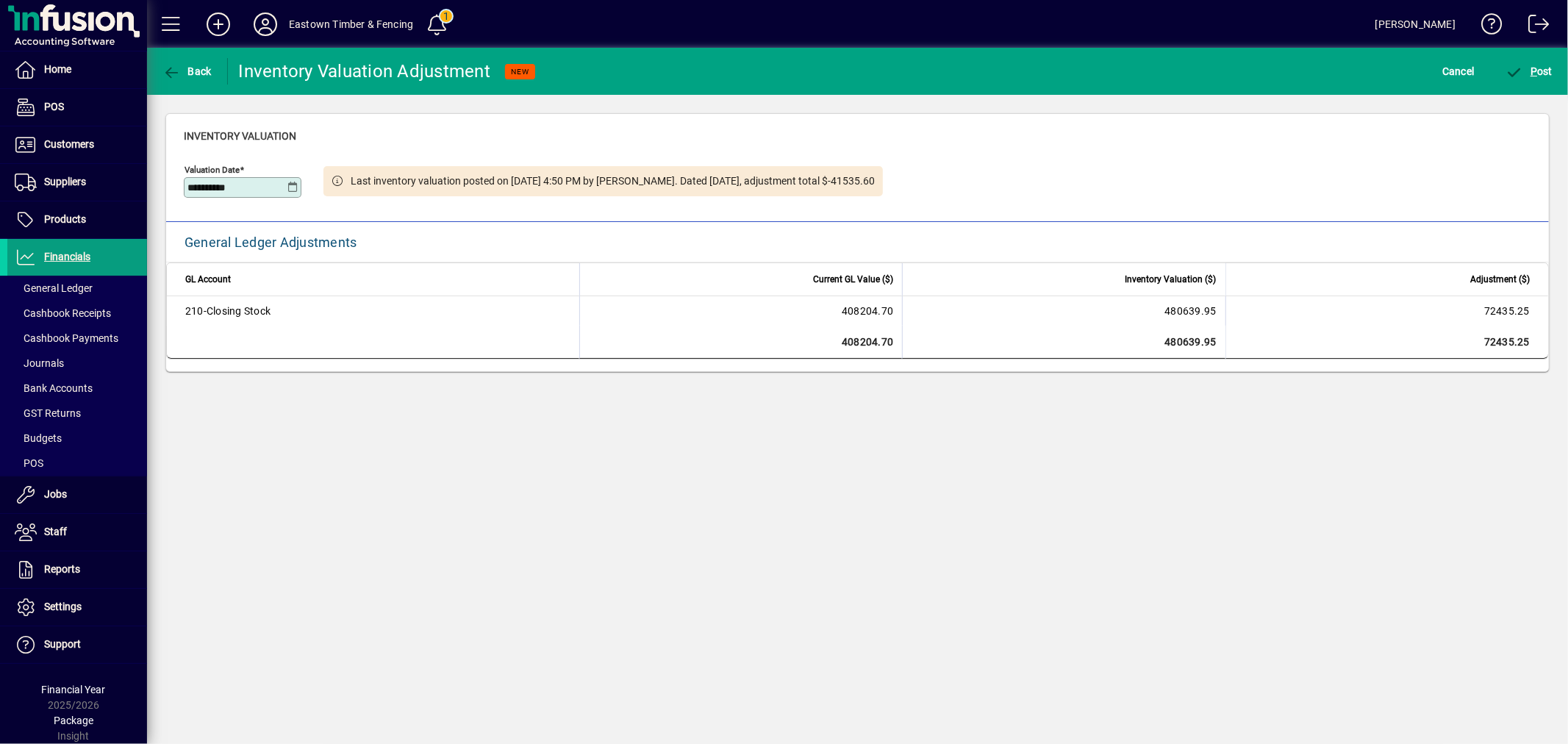
click at [295, 189] on icon at bounding box center [292, 188] width 11 height 12
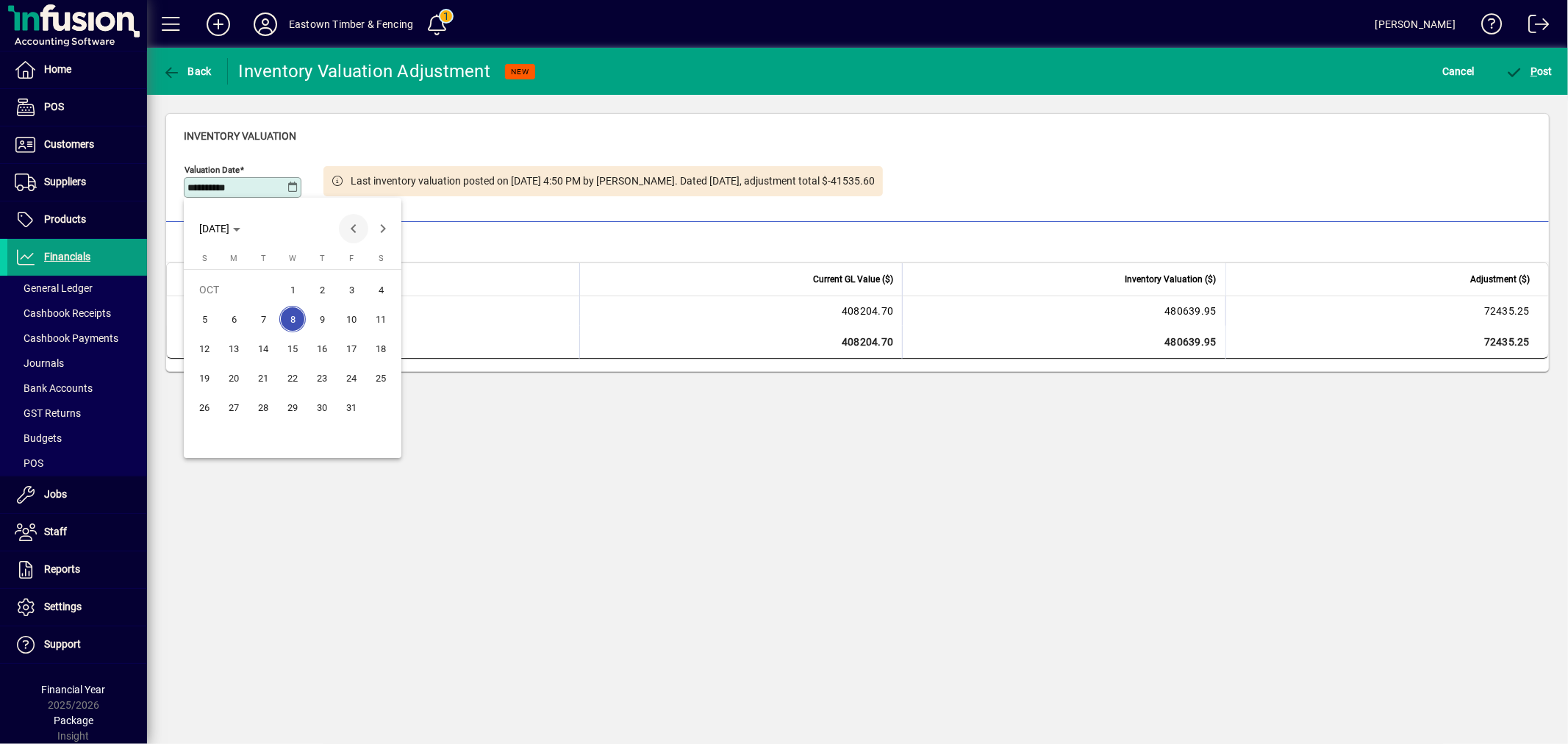
click at [357, 219] on span "Previous month" at bounding box center [353, 228] width 29 height 29
click at [268, 436] on span "30" at bounding box center [262, 436] width 26 height 26
type input "**********"
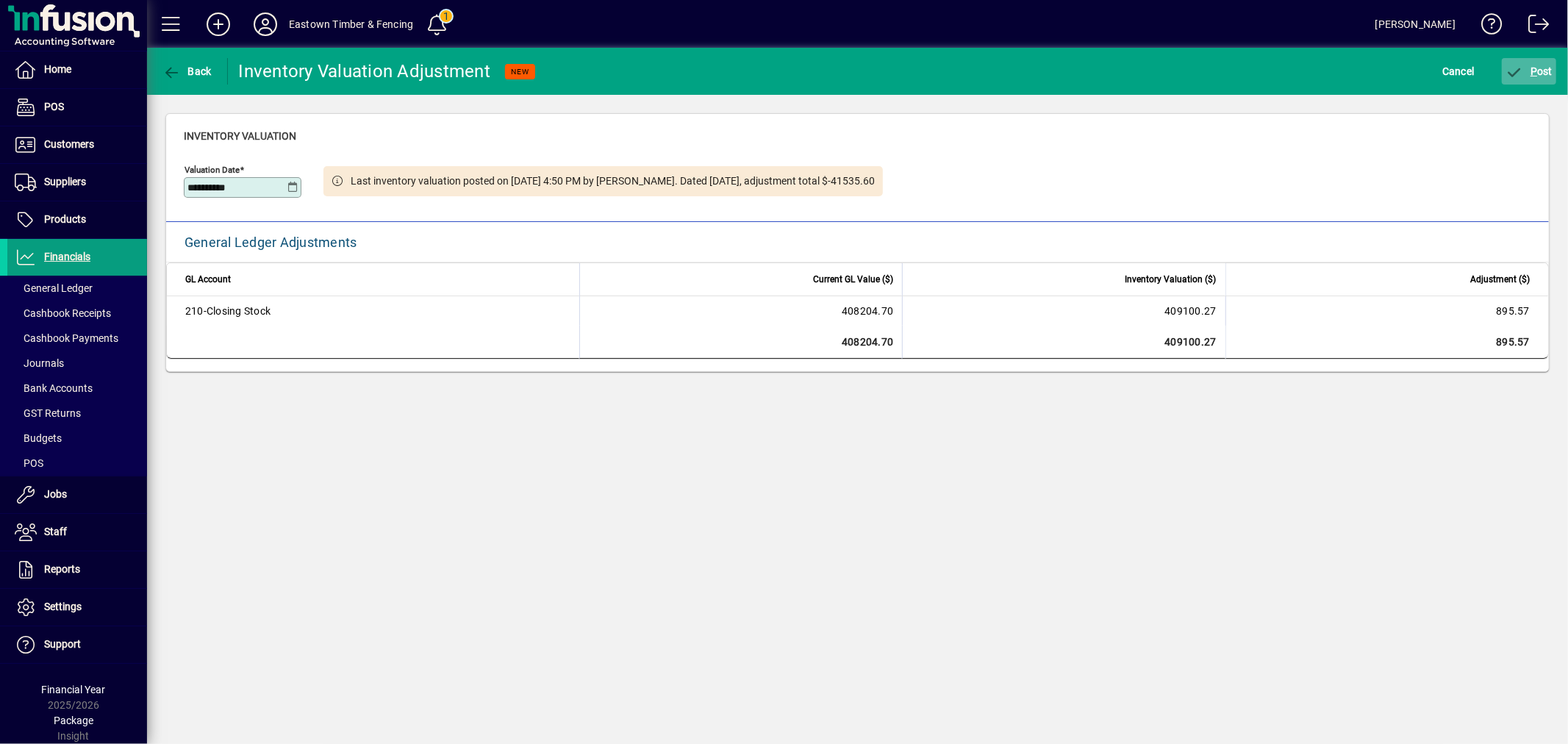
click at [1534, 74] on span "P" at bounding box center [1533, 72] width 7 height 12
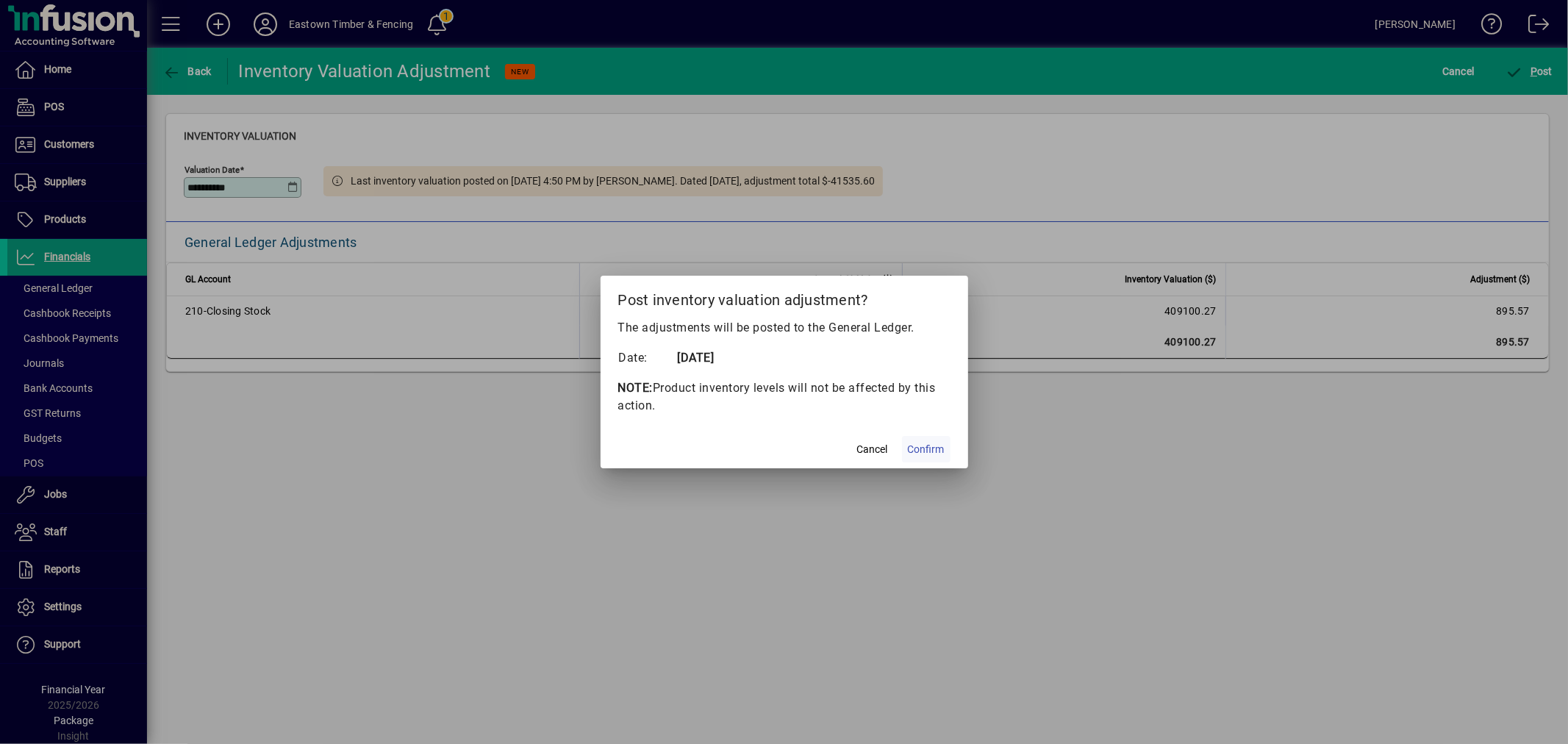
click at [927, 446] on span "Confirm" at bounding box center [927, 450] width 37 height 15
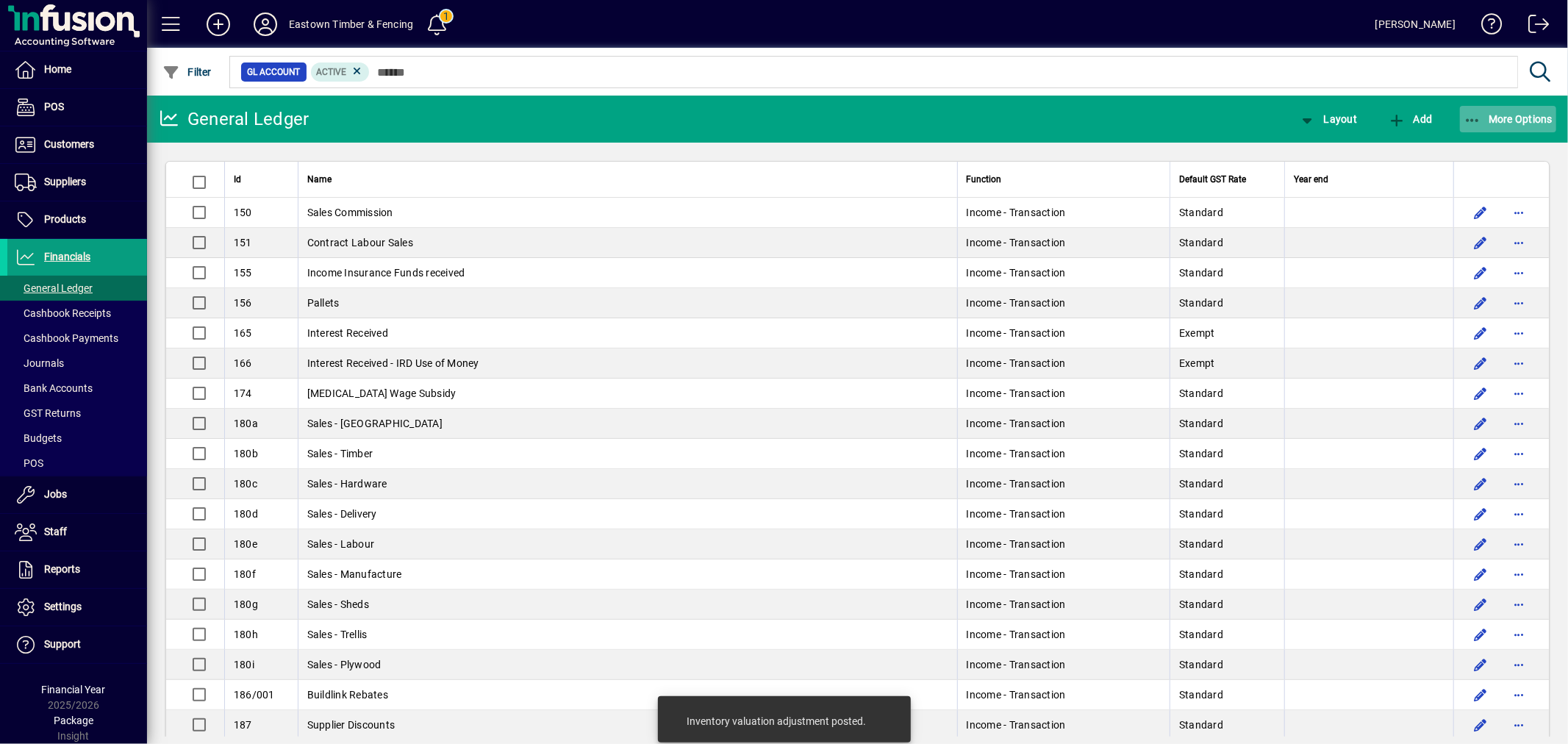
click at [1503, 121] on span "More Options" at bounding box center [1508, 119] width 90 height 12
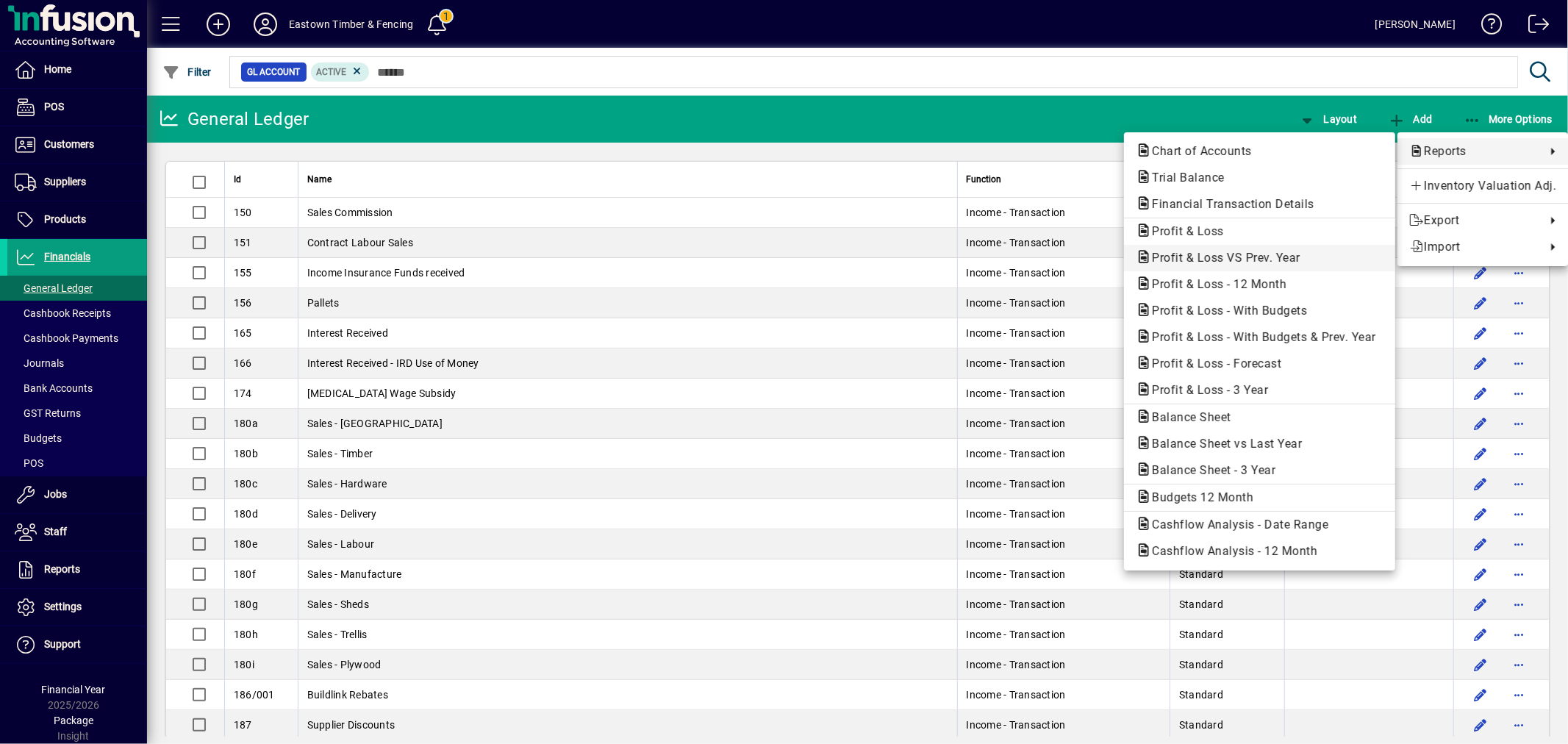
click at [1201, 254] on span "Profit & Loss VS Prev. Year" at bounding box center [1222, 257] width 172 height 14
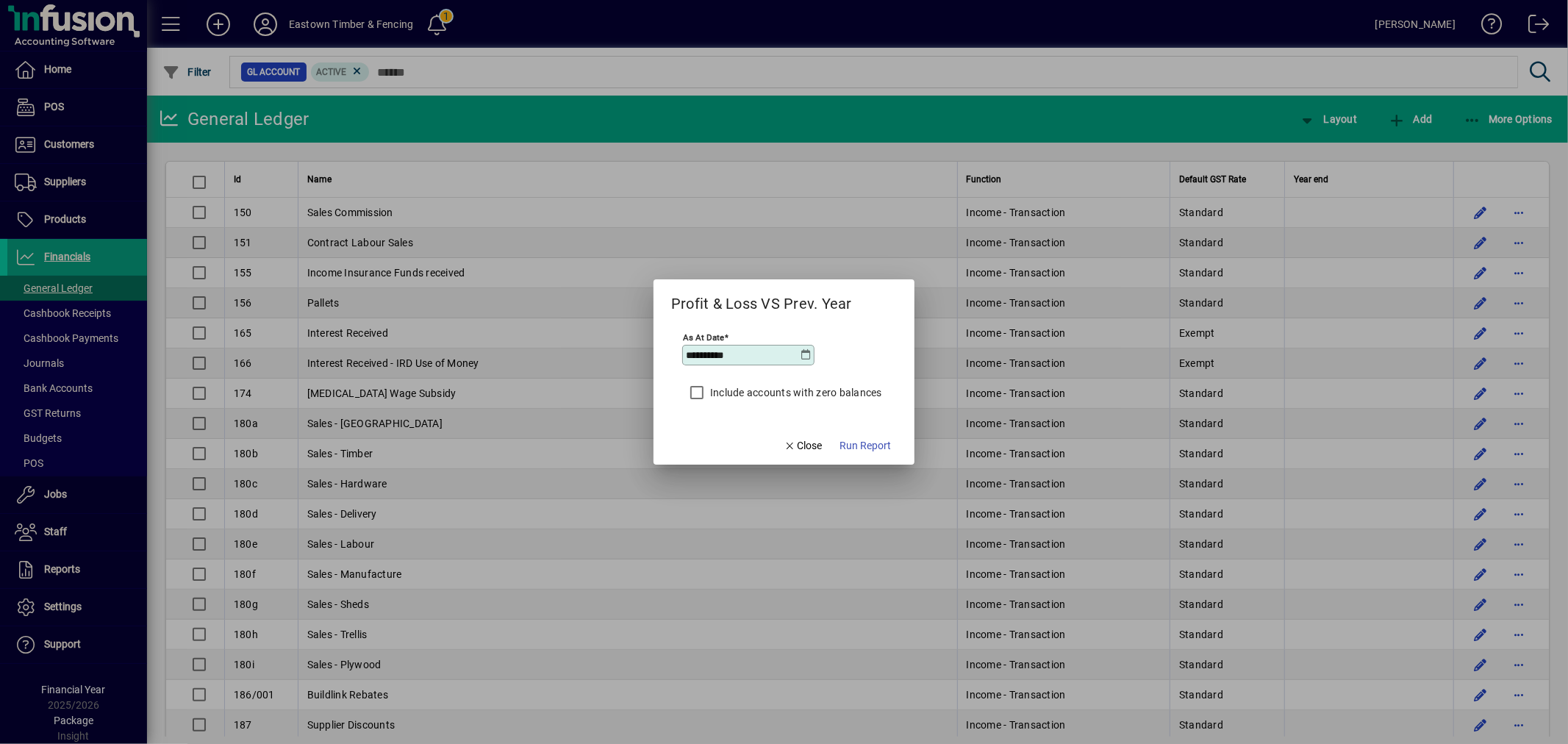
click at [803, 361] on icon at bounding box center [807, 355] width 12 height 12
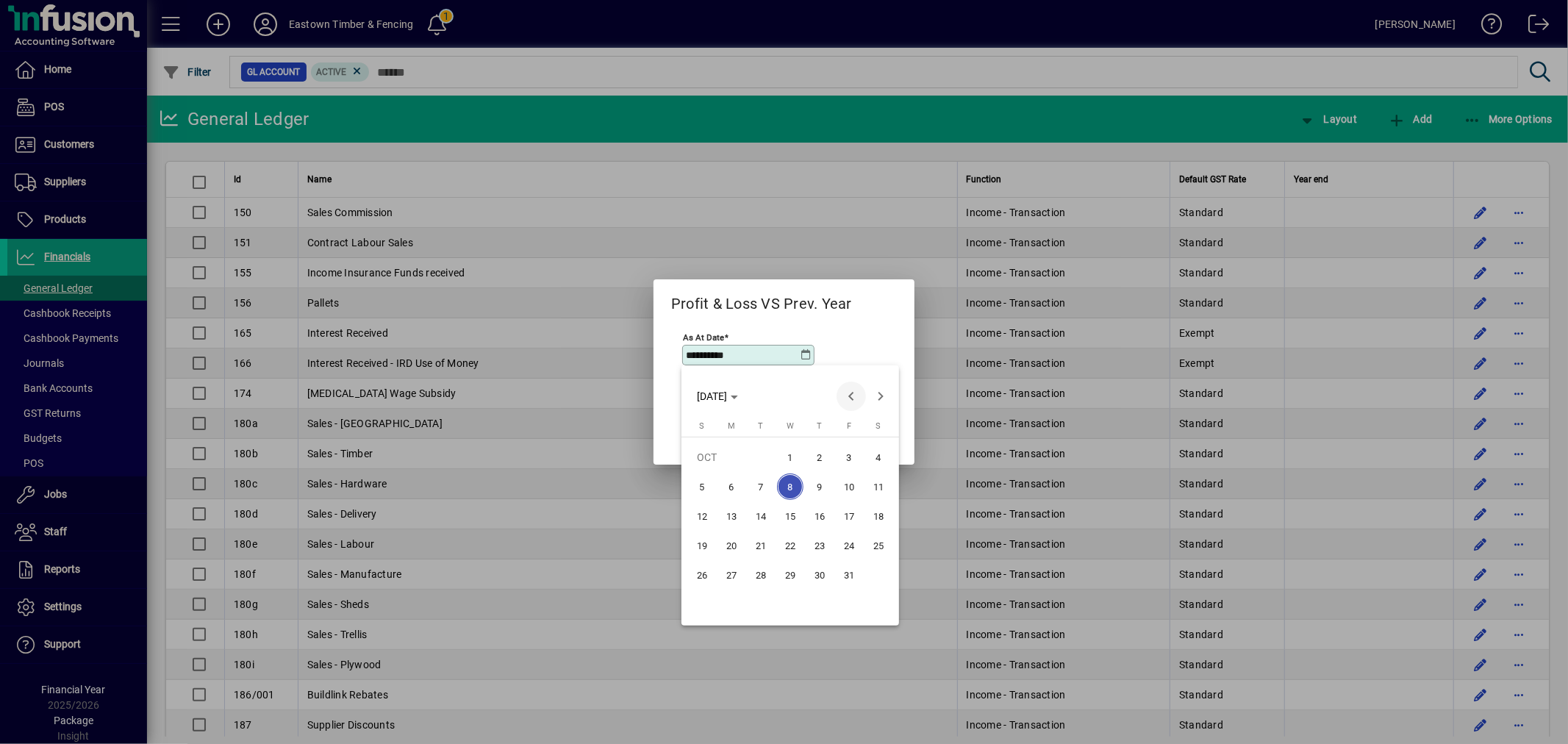
click at [847, 396] on span "Previous month" at bounding box center [851, 396] width 29 height 29
click at [755, 600] on span "30" at bounding box center [760, 604] width 26 height 26
type input "**********"
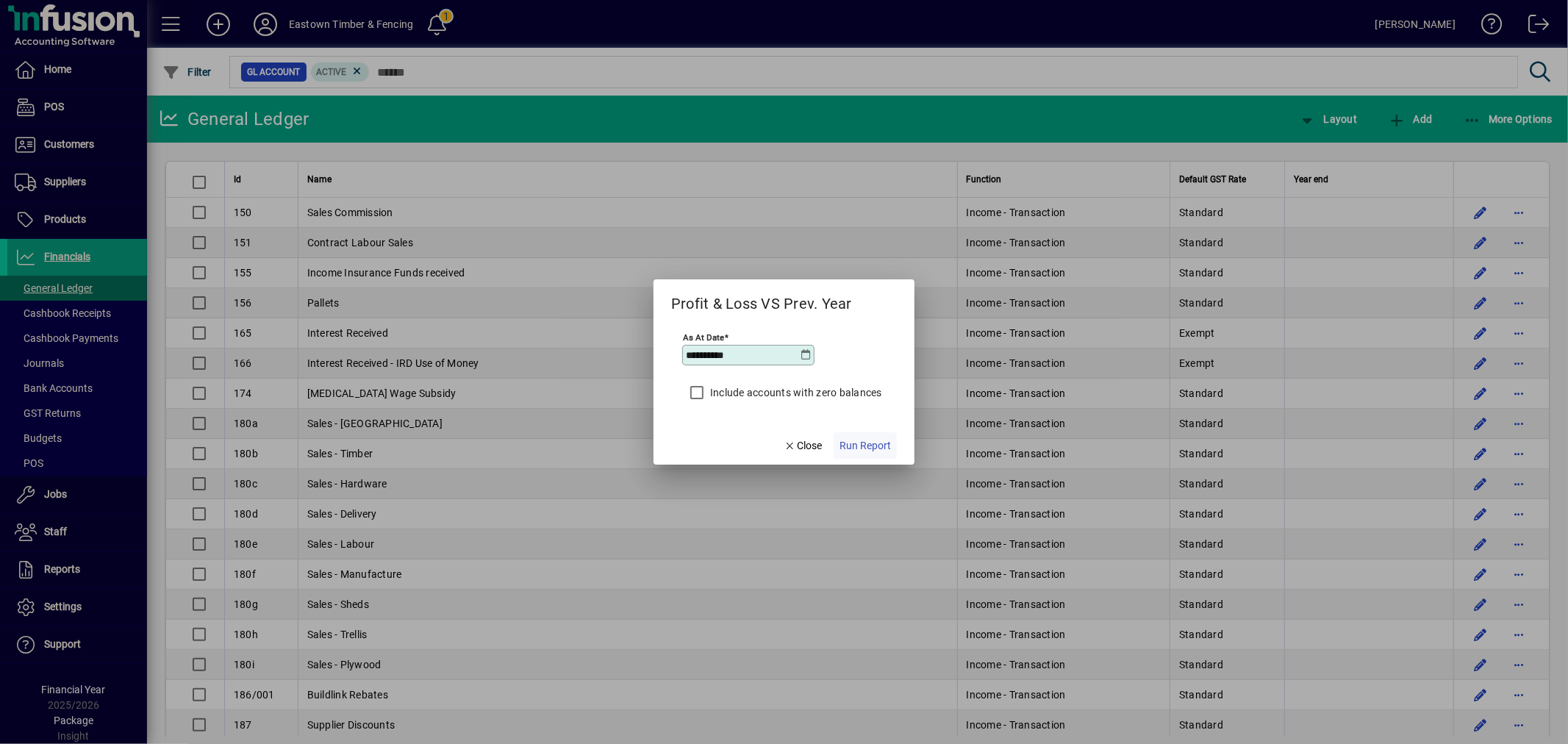
click at [865, 452] on span "Run Report" at bounding box center [865, 446] width 51 height 15
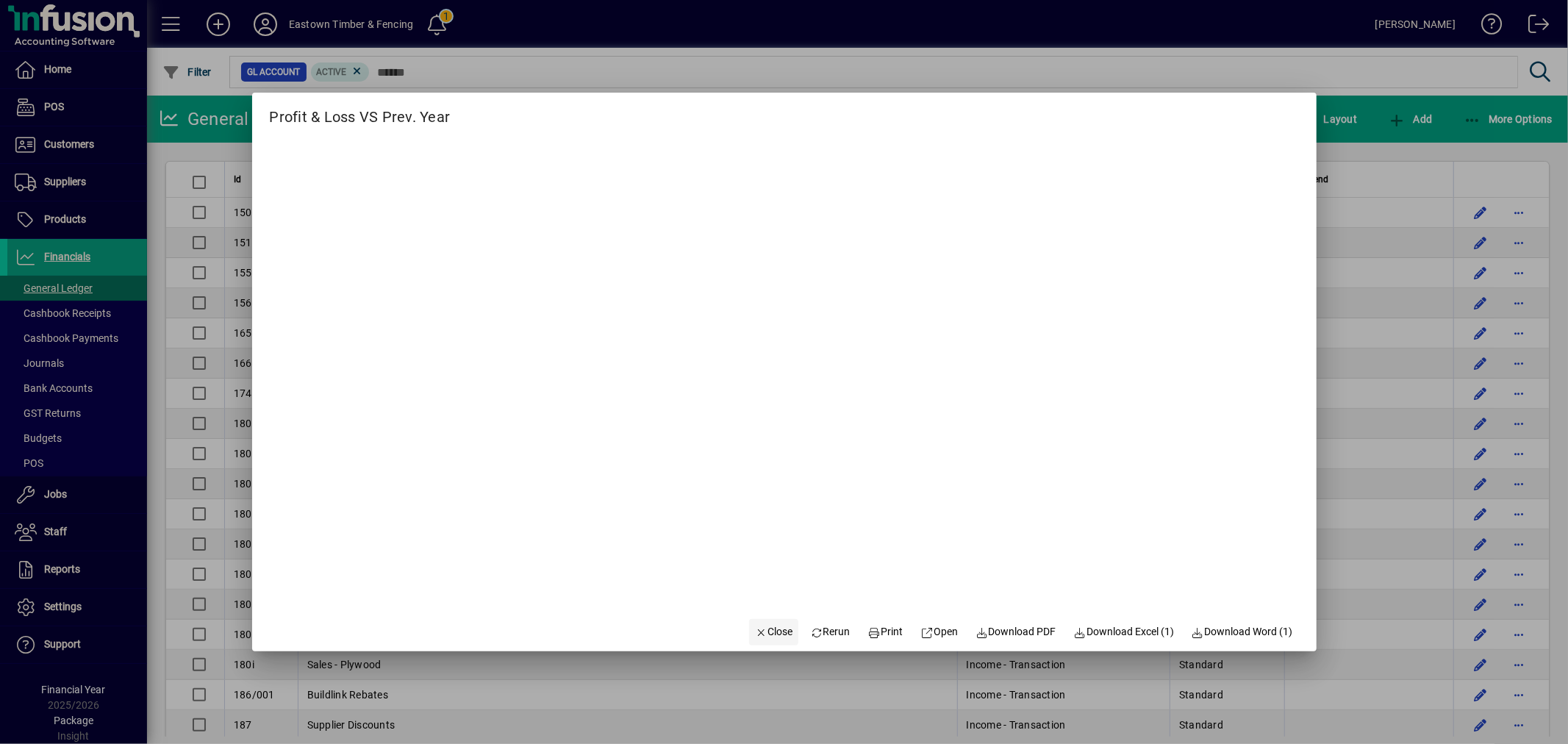
click at [766, 628] on span "Close" at bounding box center [775, 632] width 39 height 15
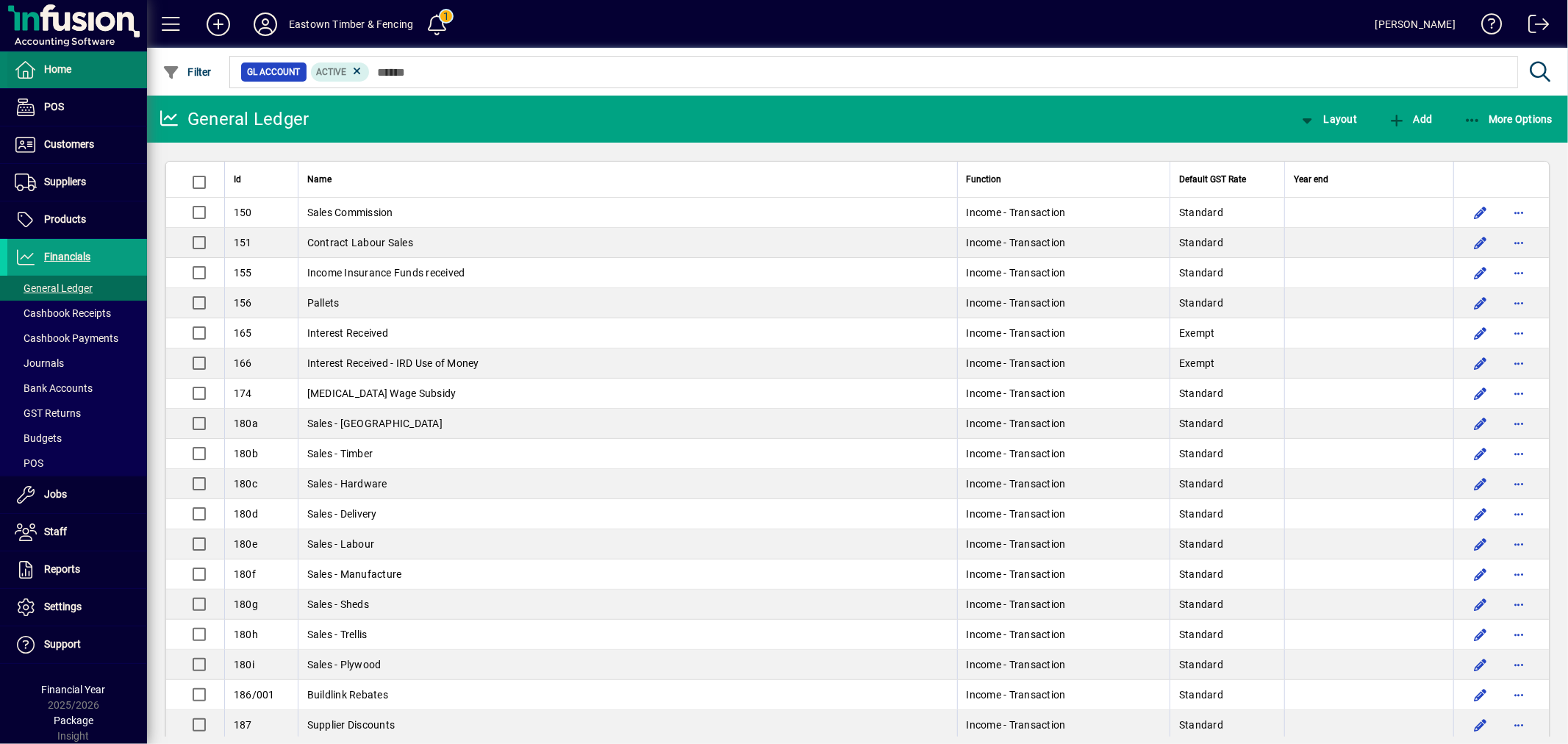
click at [66, 68] on span "Home" at bounding box center [58, 69] width 27 height 12
